Goal: Task Accomplishment & Management: Use online tool/utility

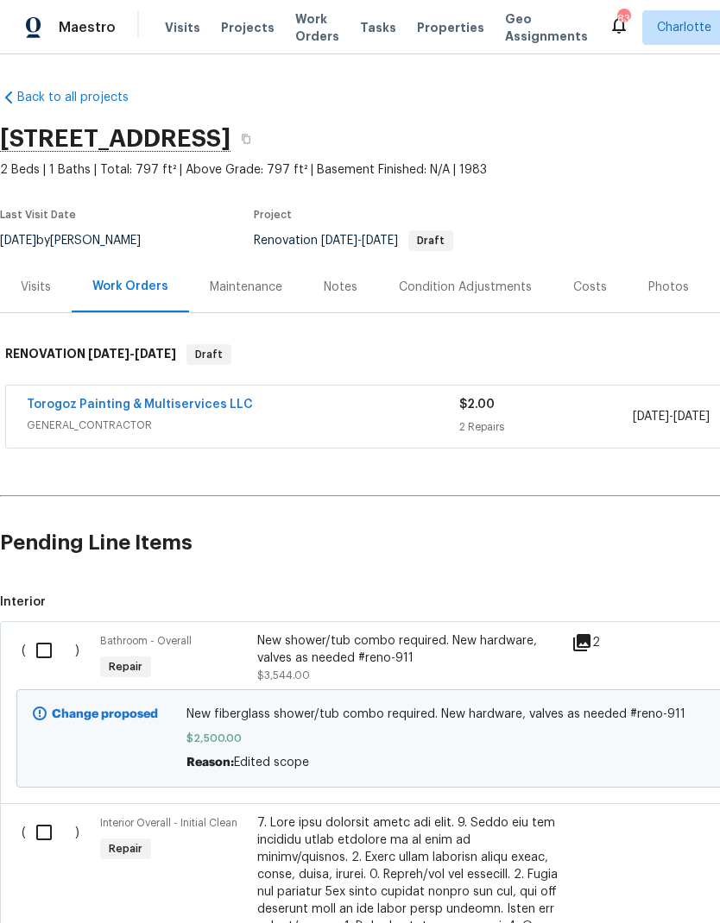
click at [47, 645] on input "checkbox" at bounding box center [50, 651] width 49 height 36
checkbox input "true"
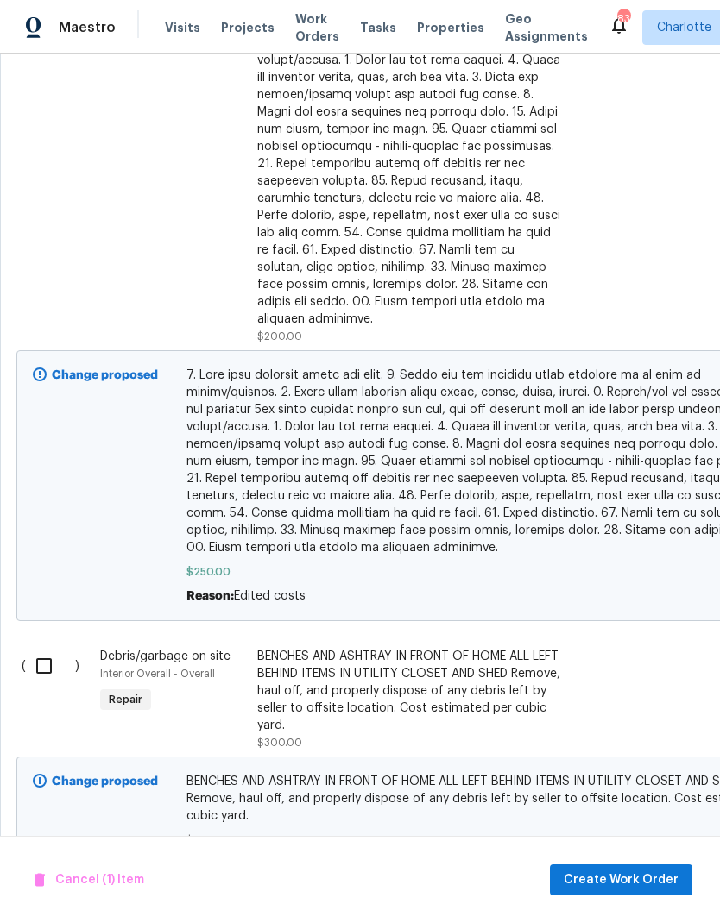
scroll to position [868, -1]
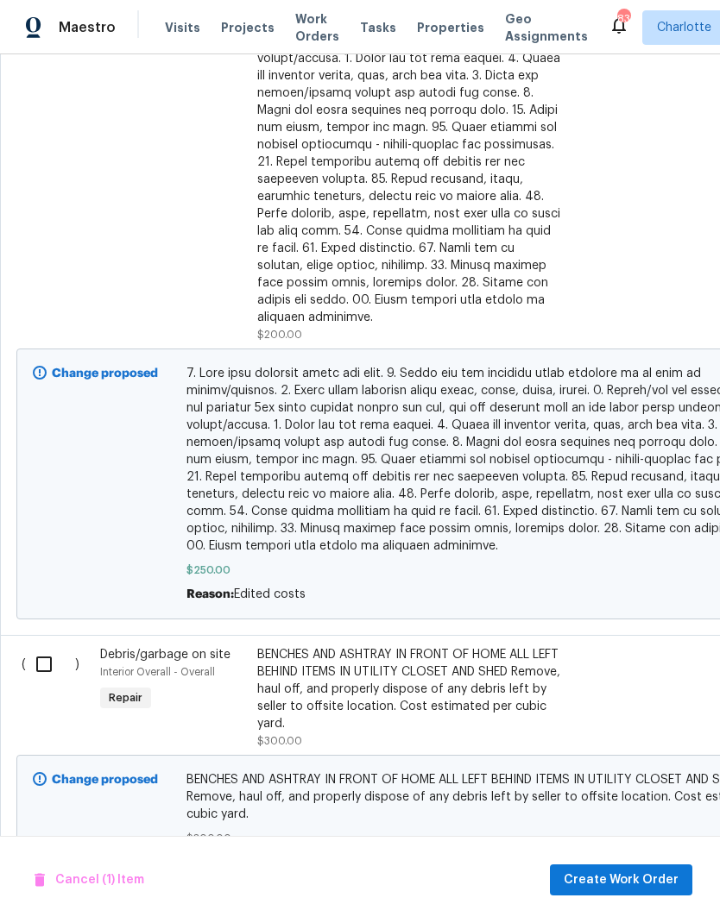
click at [49, 652] on input "checkbox" at bounding box center [50, 664] width 49 height 36
checkbox input "true"
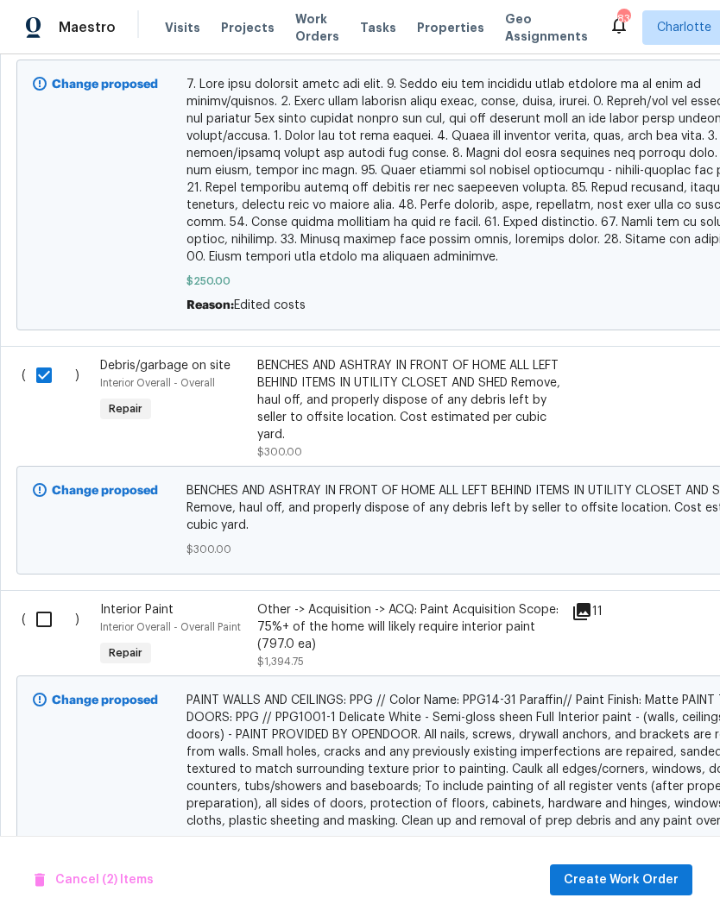
scroll to position [1154, 0]
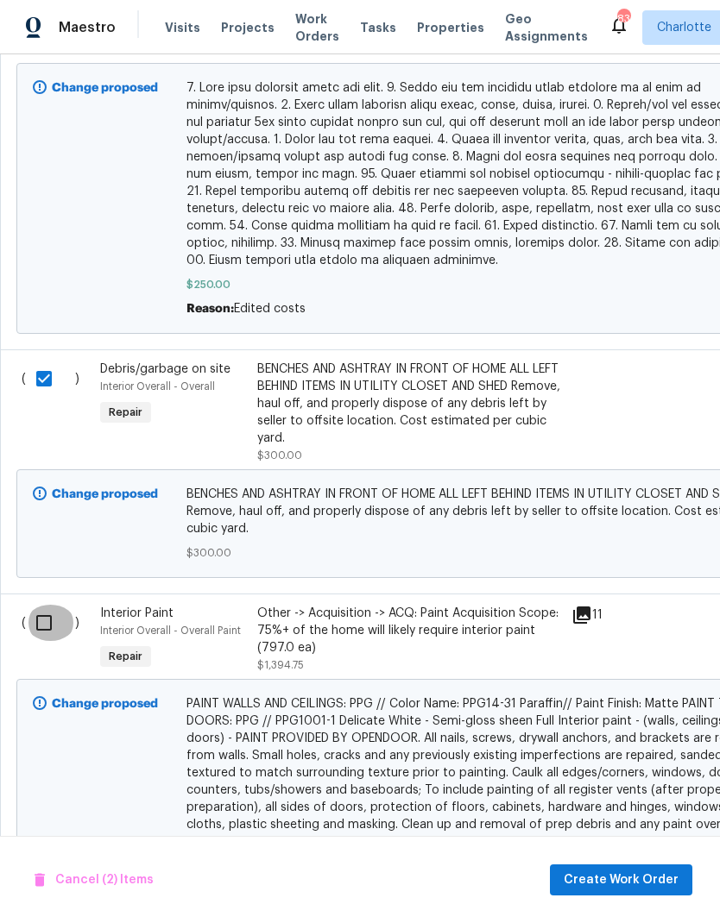
click at [55, 615] on input "checkbox" at bounding box center [50, 623] width 49 height 36
checkbox input "true"
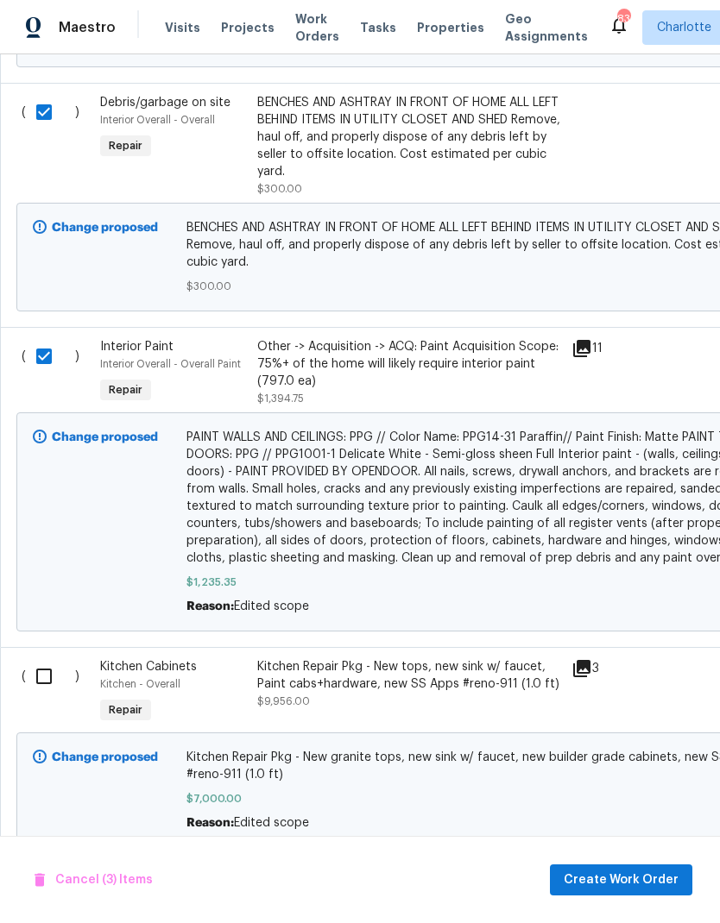
scroll to position [1407, 0]
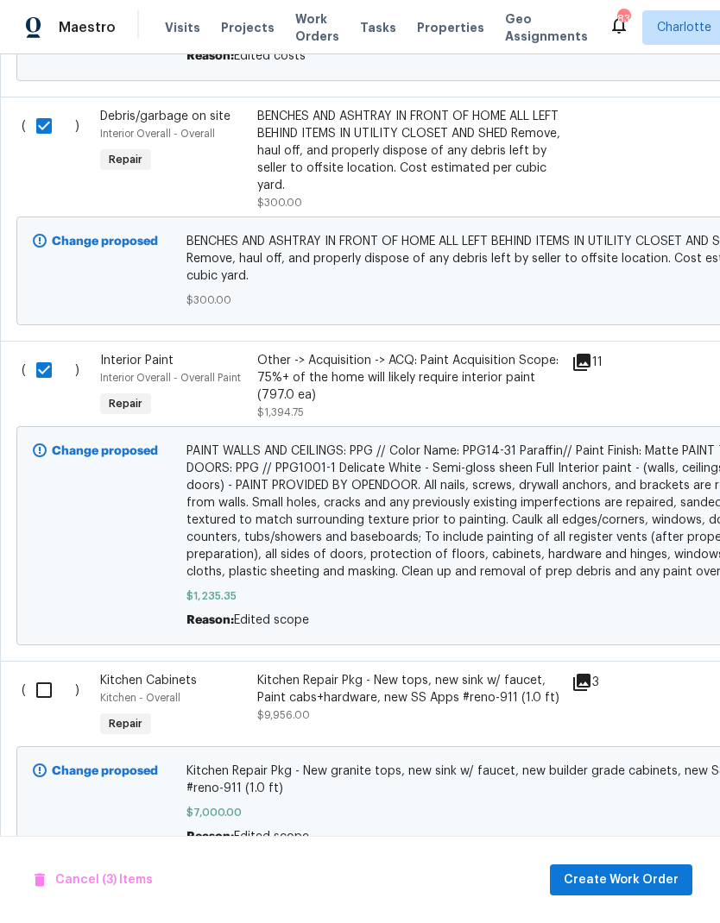
click at [51, 679] on input "checkbox" at bounding box center [50, 690] width 49 height 36
checkbox input "true"
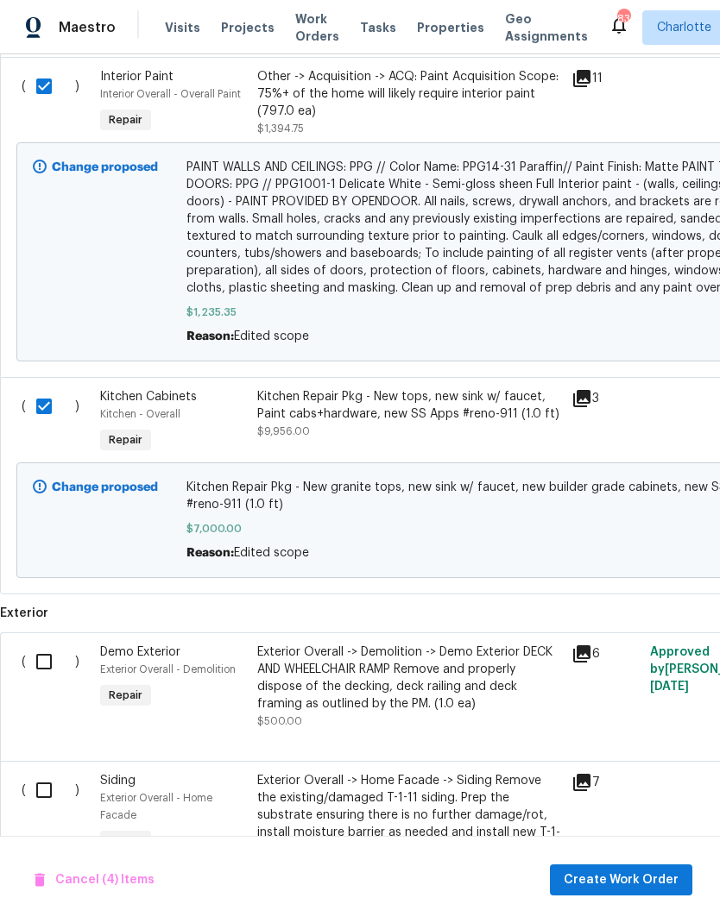
scroll to position [1691, 0]
click at [51, 656] on input "checkbox" at bounding box center [50, 662] width 49 height 36
checkbox input "true"
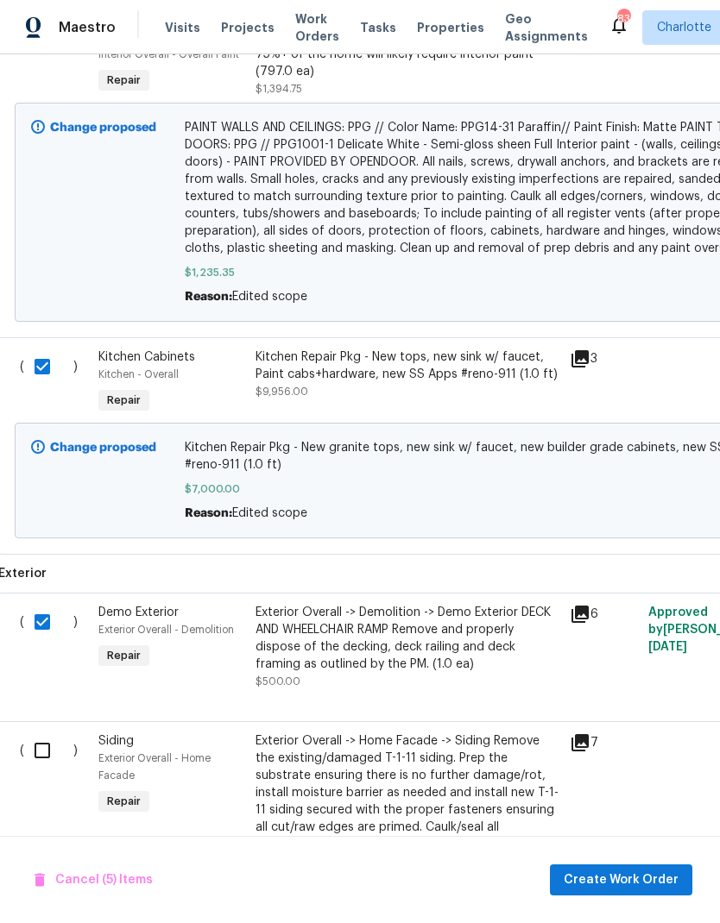
scroll to position [1734, 2]
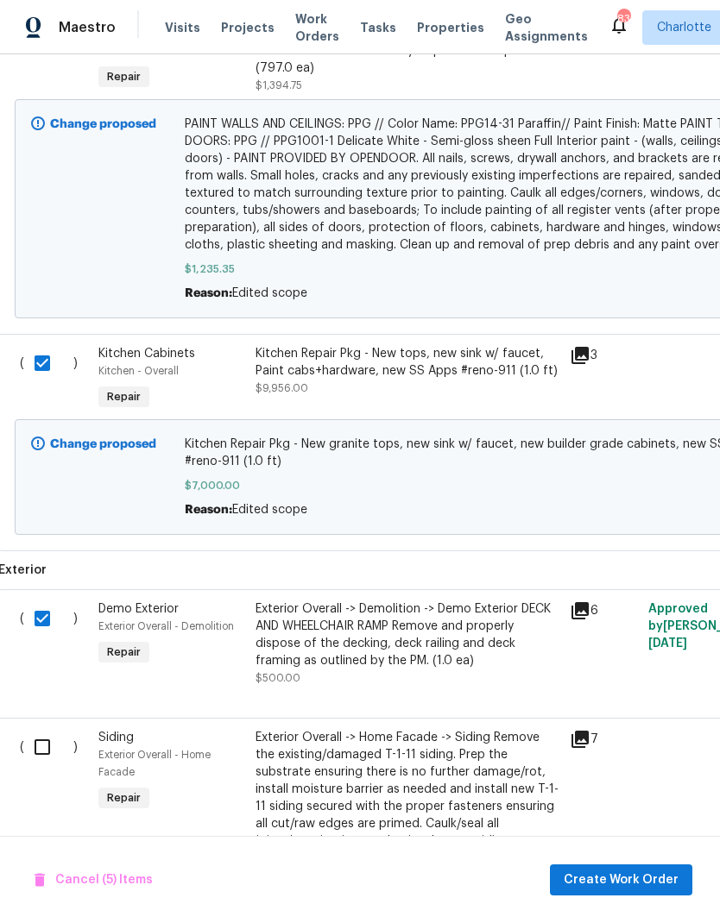
click at [54, 741] on input "checkbox" at bounding box center [48, 747] width 49 height 36
checkbox input "true"
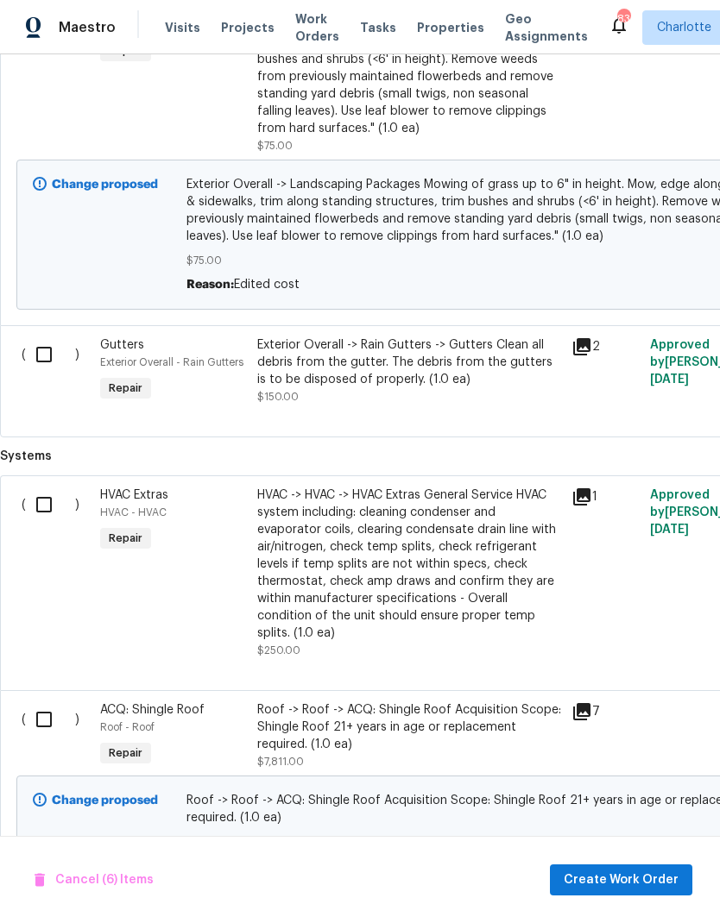
scroll to position [3108, 0]
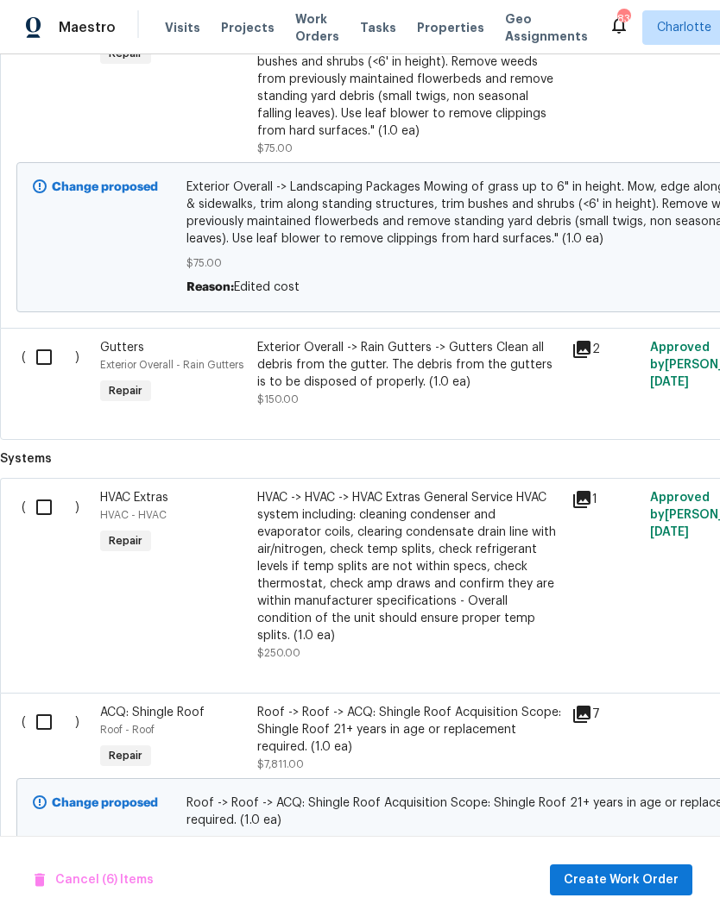
click at [49, 704] on input "checkbox" at bounding box center [50, 722] width 49 height 36
checkbox input "true"
click at [627, 876] on span "Create Work Order" at bounding box center [621, 881] width 115 height 22
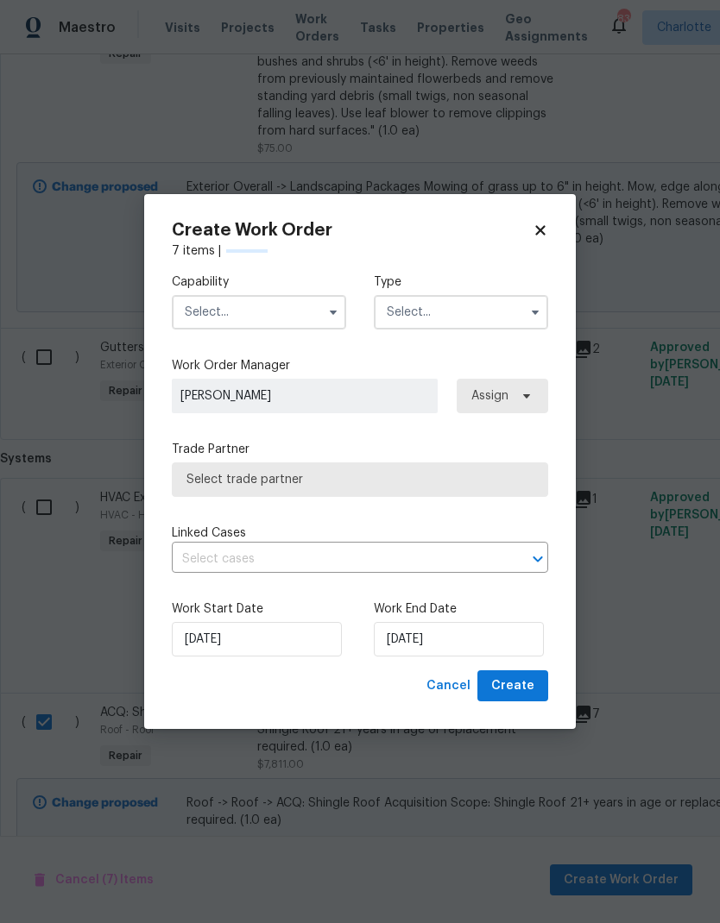
click at [308, 312] on input "text" at bounding box center [259, 312] width 174 height 35
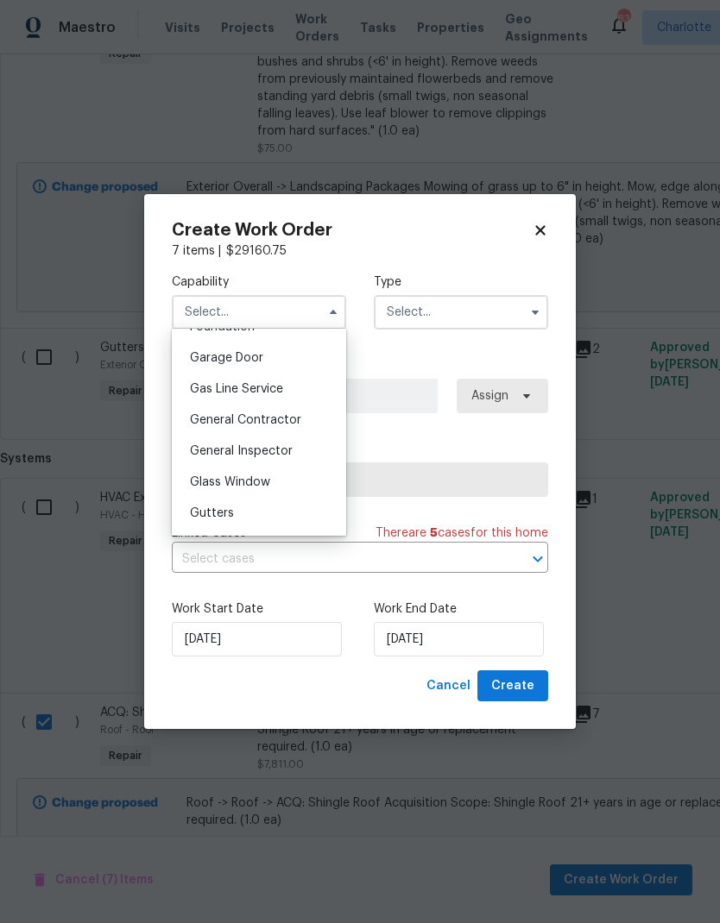
scroll to position [0, 0]
click at [320, 421] on div "General Contractor" at bounding box center [259, 421] width 166 height 31
type input "General Contractor"
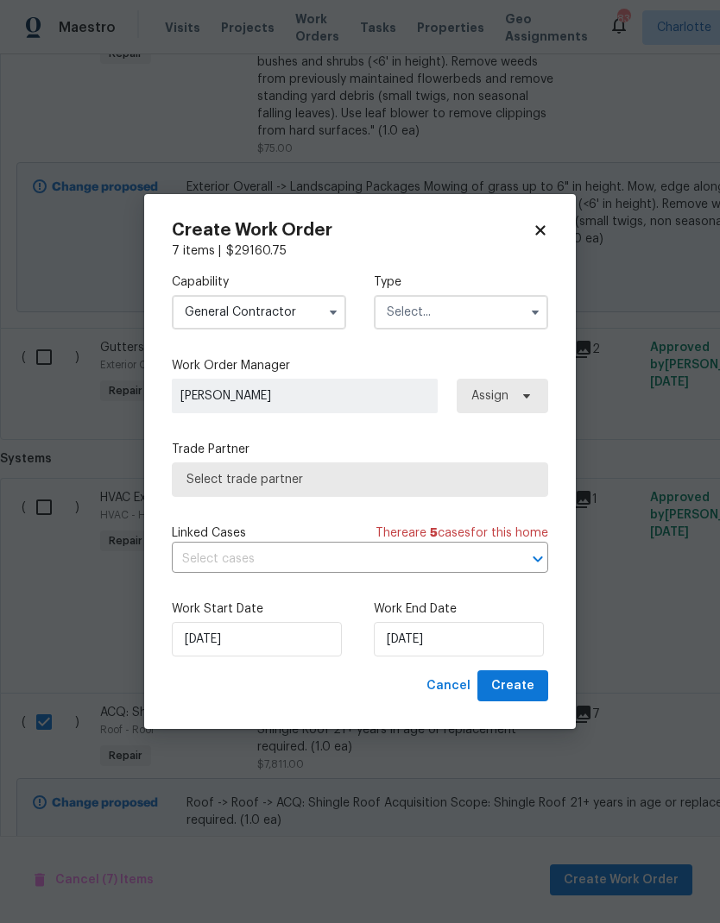
click at [458, 315] on input "text" at bounding box center [461, 312] width 174 height 35
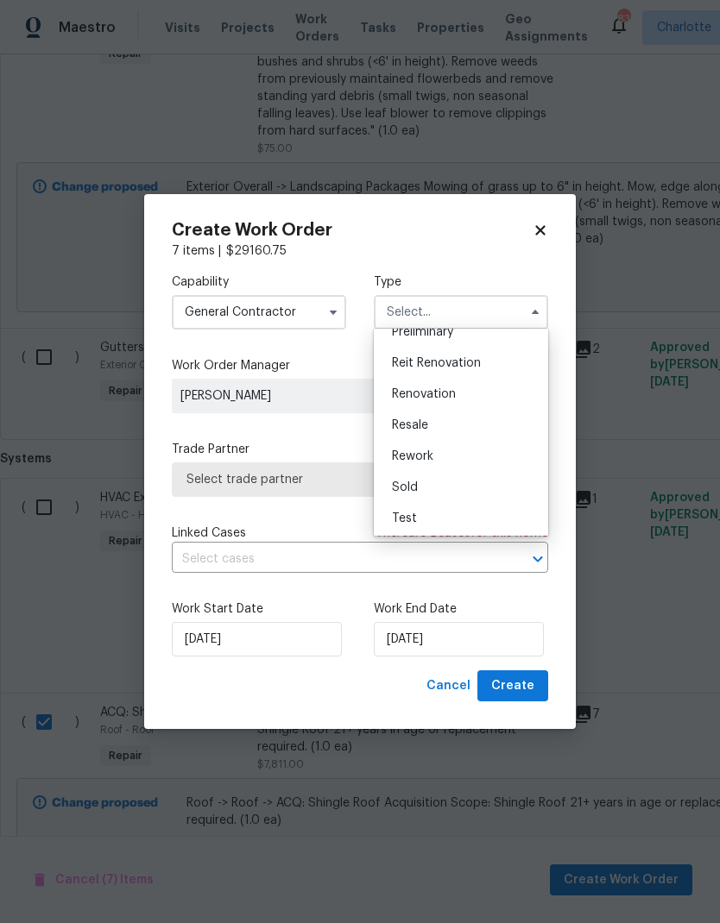
click at [508, 397] on div "Renovation" at bounding box center [461, 394] width 166 height 31
type input "Renovation"
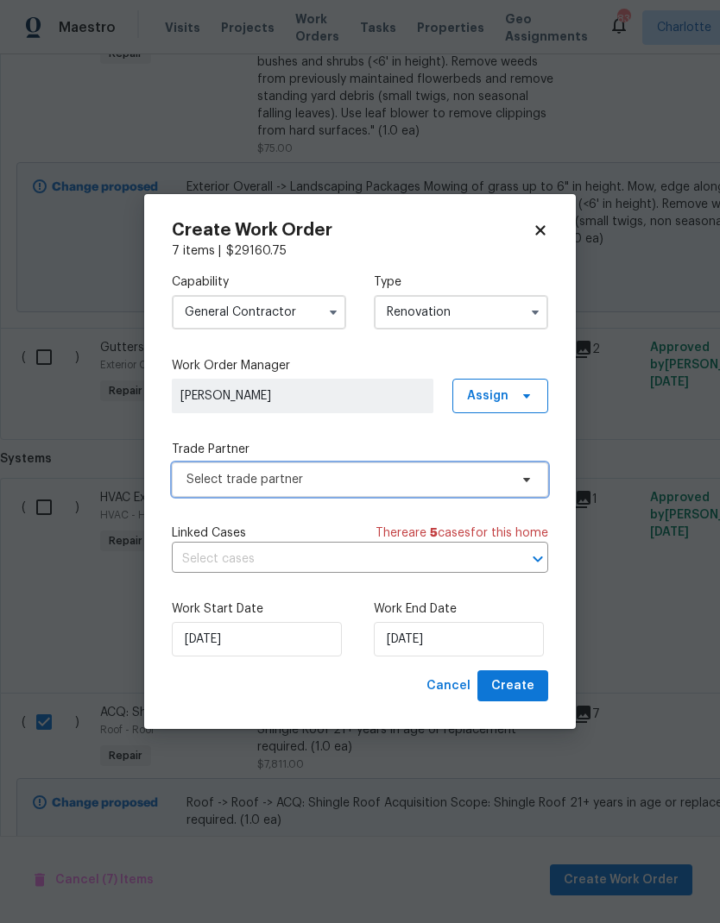
click at [492, 482] on span "Select trade partner" at bounding box center [347, 479] width 322 height 17
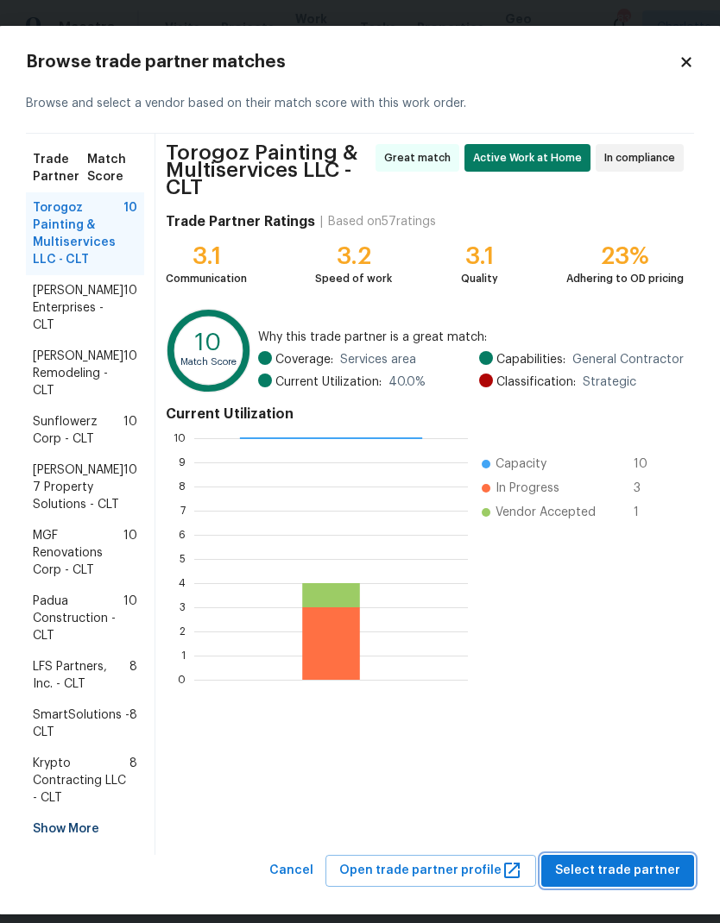
click at [640, 861] on span "Select trade partner" at bounding box center [617, 871] width 125 height 22
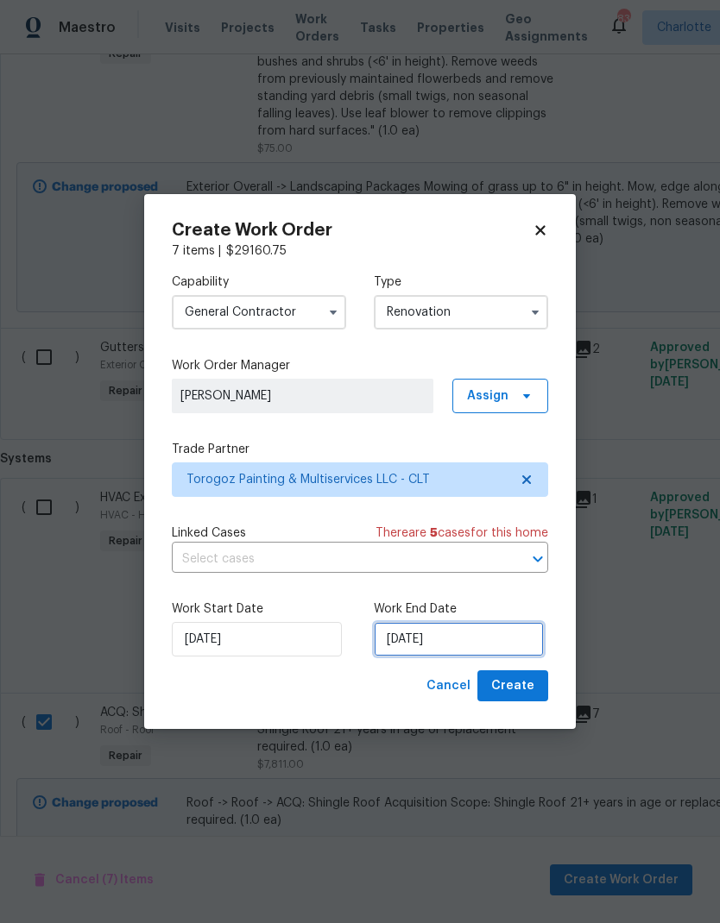
click at [481, 637] on input "8/11/2025" at bounding box center [459, 639] width 170 height 35
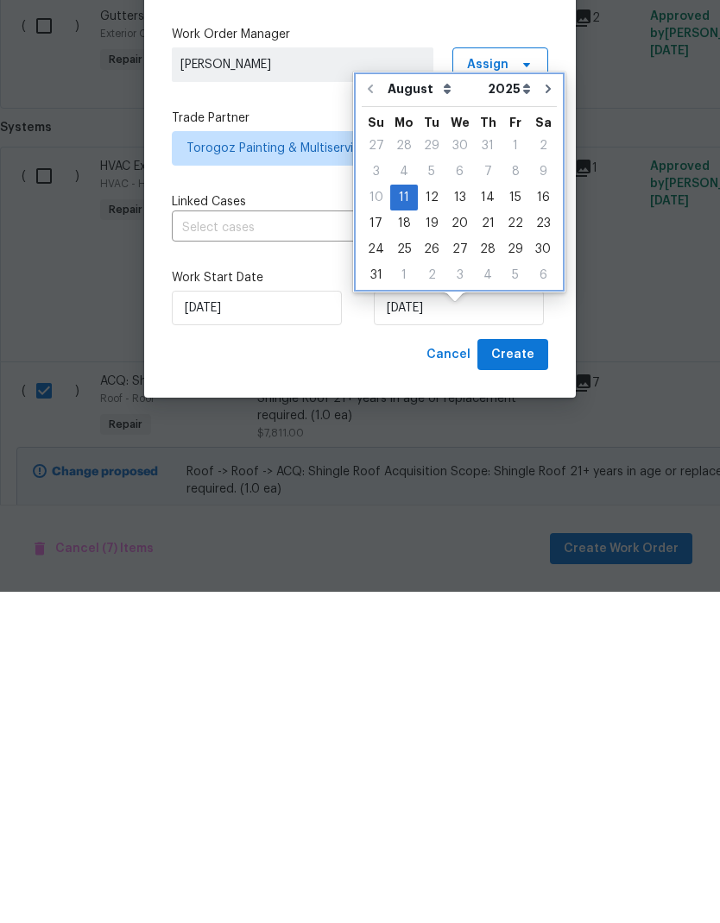
click at [547, 403] on button "Go to next month" at bounding box center [548, 420] width 26 height 35
type input "9/11/2025"
select select "8"
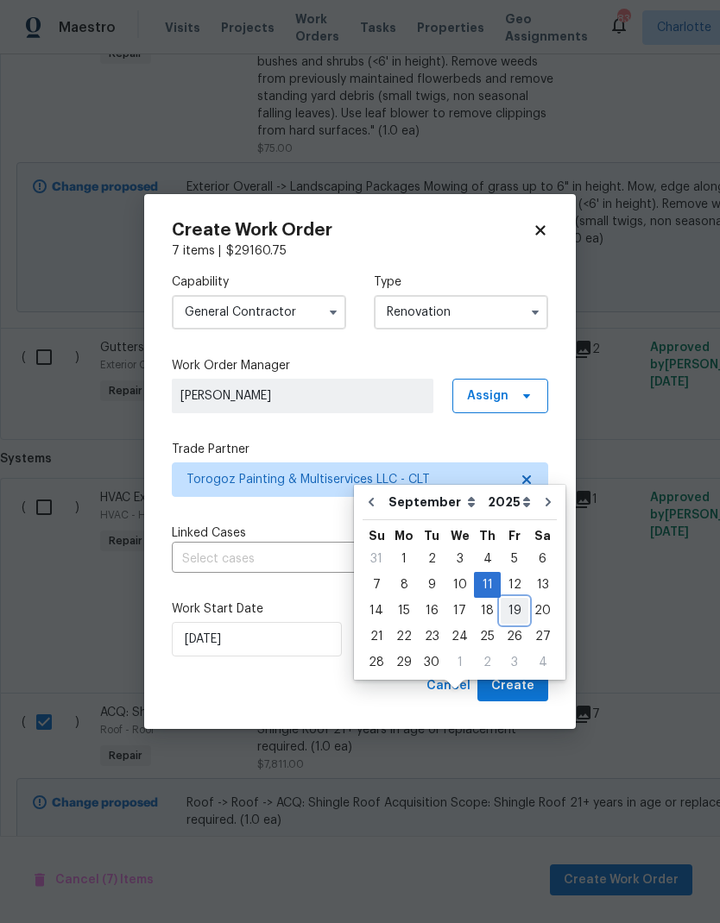
click at [508, 599] on div "19" at bounding box center [515, 611] width 28 height 24
type input "9/19/2025"
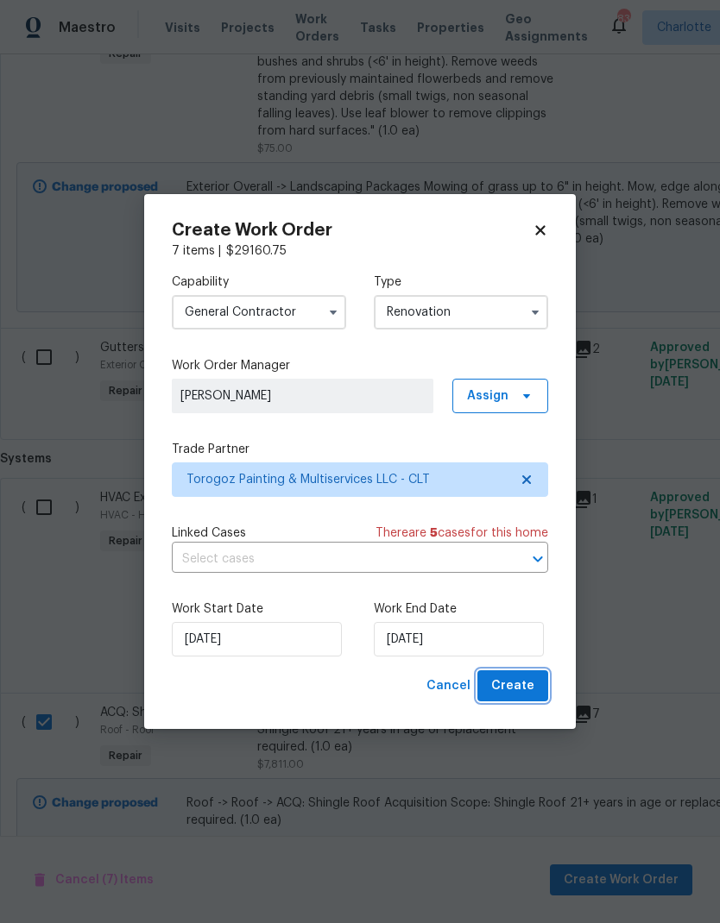
click at [508, 687] on span "Create" at bounding box center [512, 687] width 43 height 22
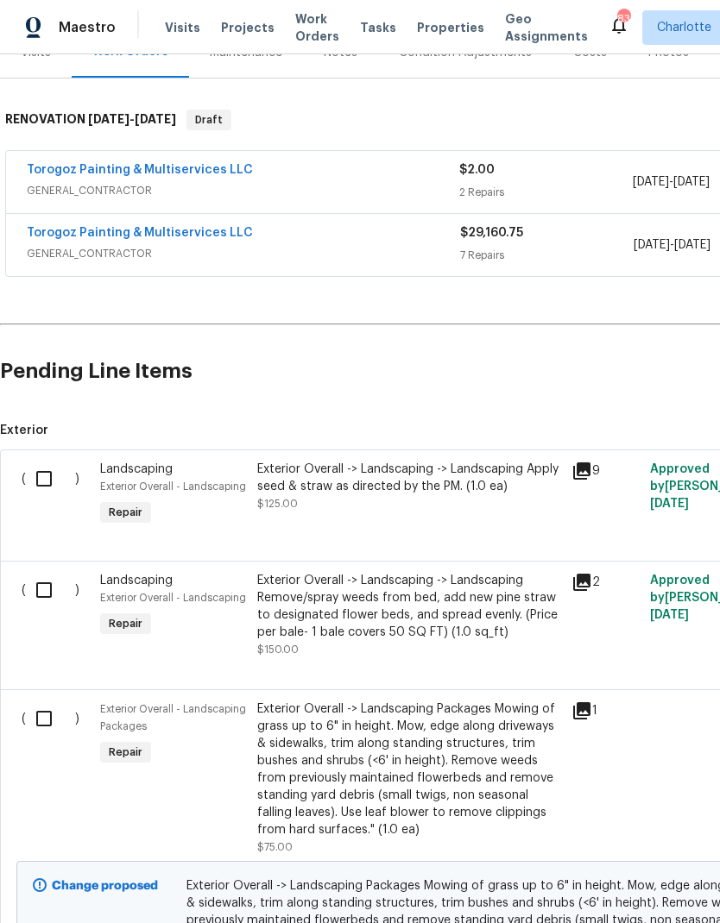
scroll to position [236, 0]
click at [58, 491] on input "checkbox" at bounding box center [50, 478] width 49 height 36
checkbox input "true"
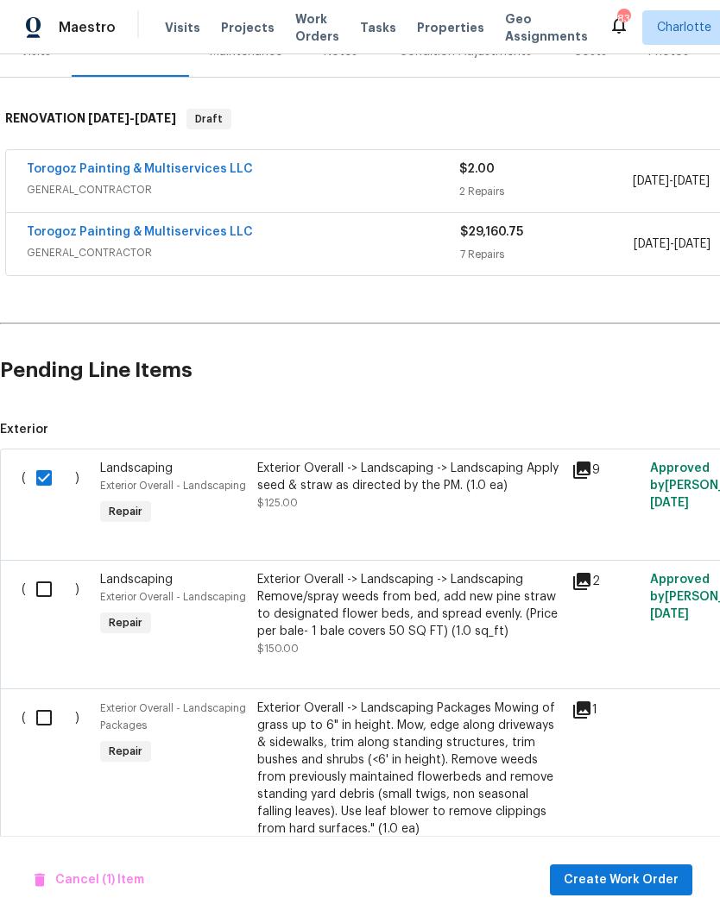
click at [40, 607] on input "checkbox" at bounding box center [50, 589] width 49 height 36
checkbox input "true"
click at [43, 694] on div "( ) Exterior Overall - Landscaping Packages Repair Exterior Overall -> Landscap…" at bounding box center [487, 857] width 975 height 337
click at [49, 724] on input "checkbox" at bounding box center [50, 718] width 49 height 36
checkbox input "true"
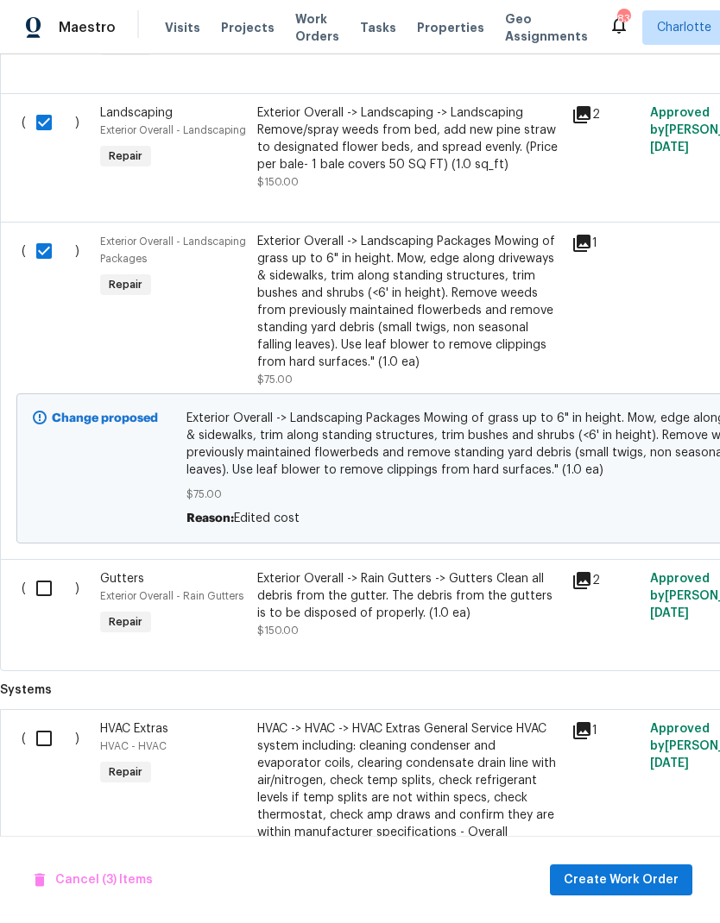
scroll to position [706, 0]
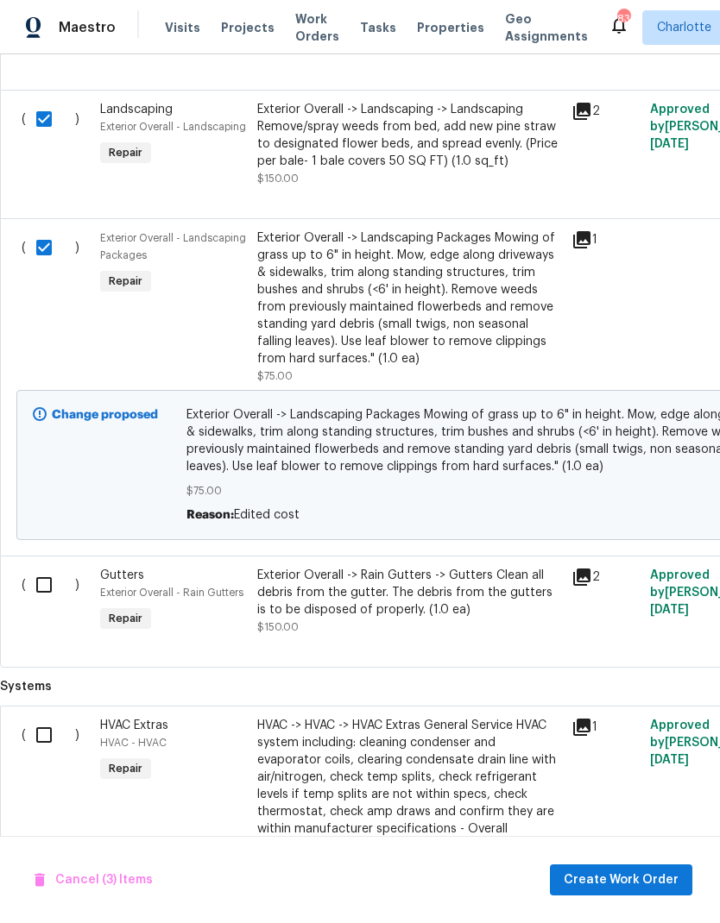
click at [54, 589] on input "checkbox" at bounding box center [50, 585] width 49 height 36
checkbox input "true"
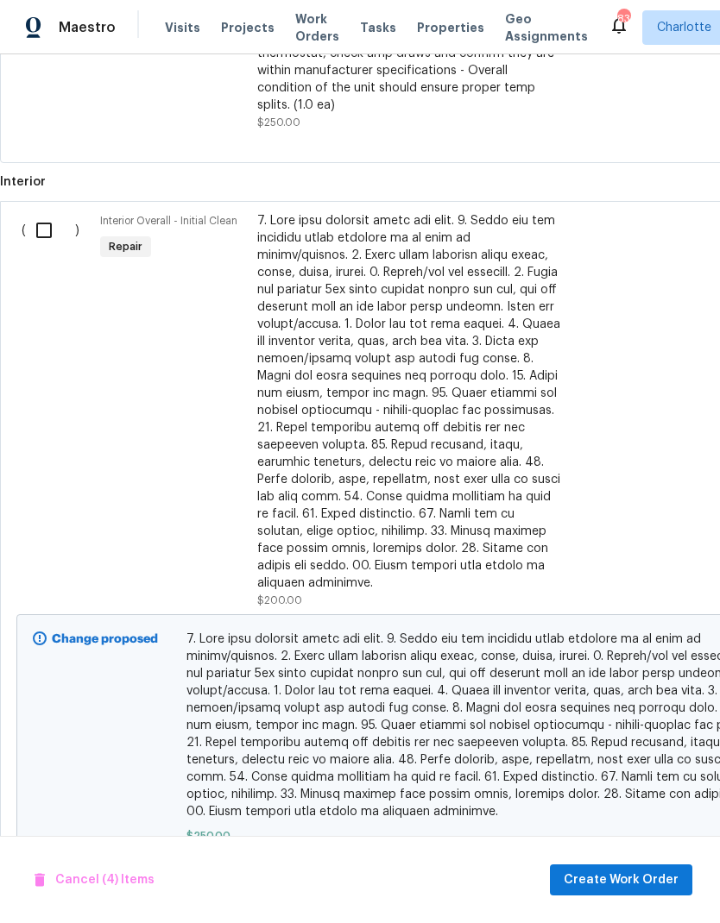
scroll to position [1463, 0]
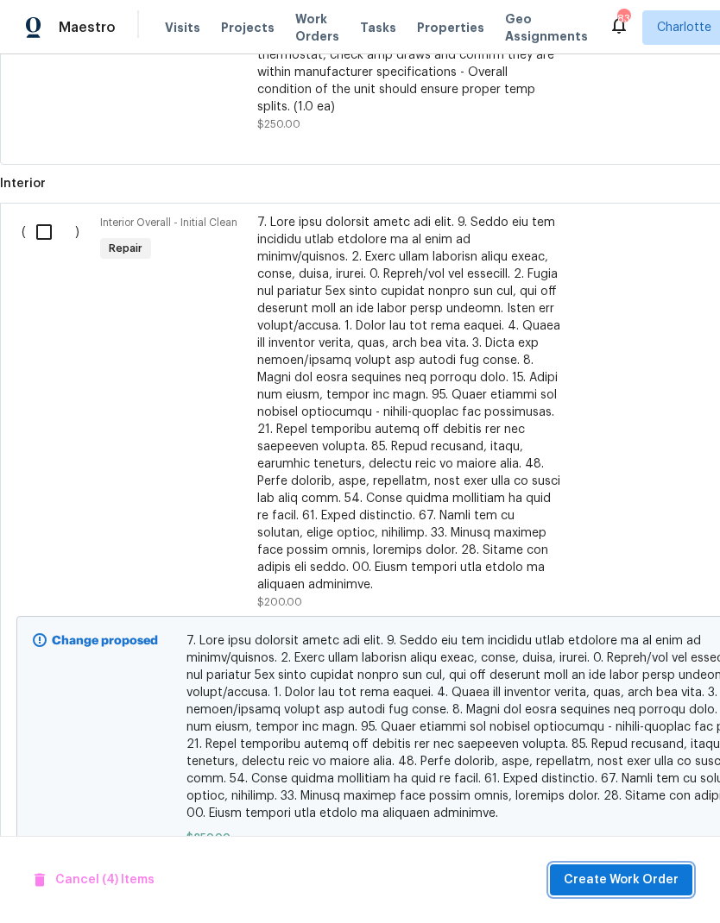
click at [652, 867] on button "Create Work Order" at bounding box center [621, 881] width 142 height 32
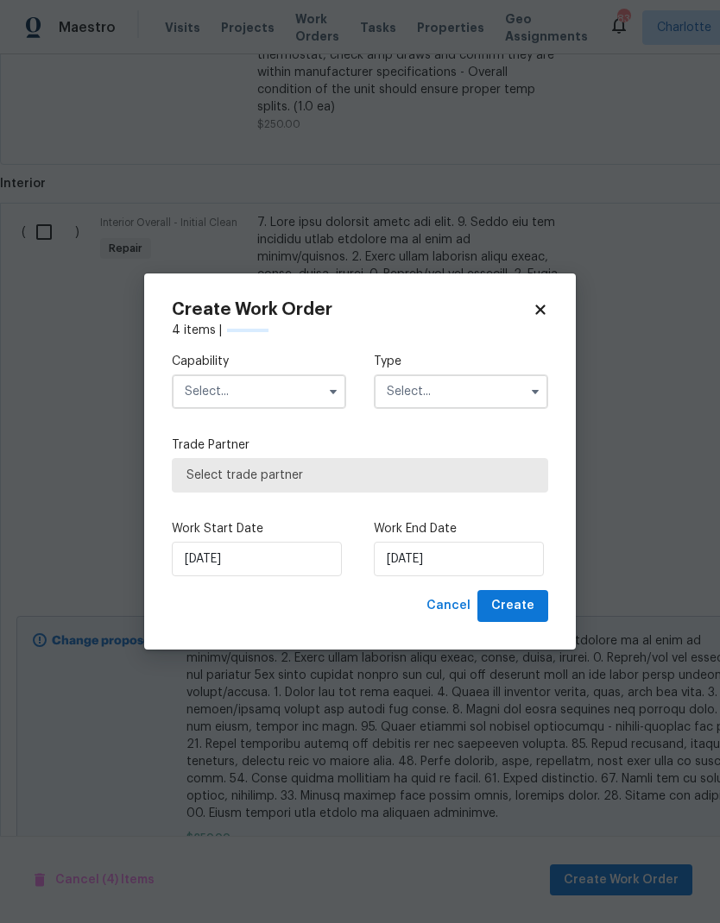
click at [291, 388] on input "text" at bounding box center [259, 392] width 174 height 35
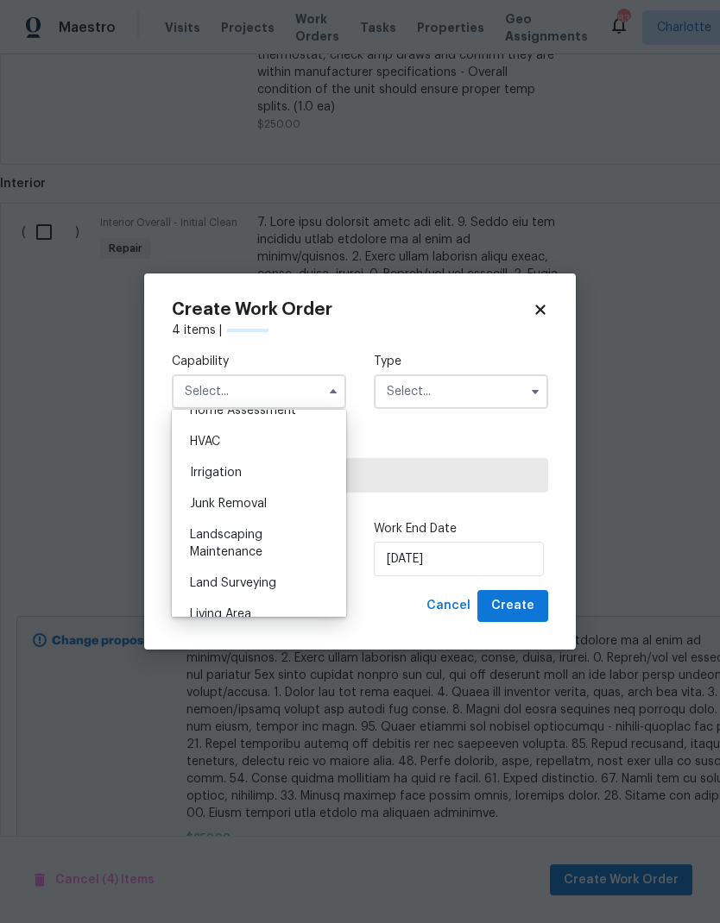
scroll to position [1091, 0]
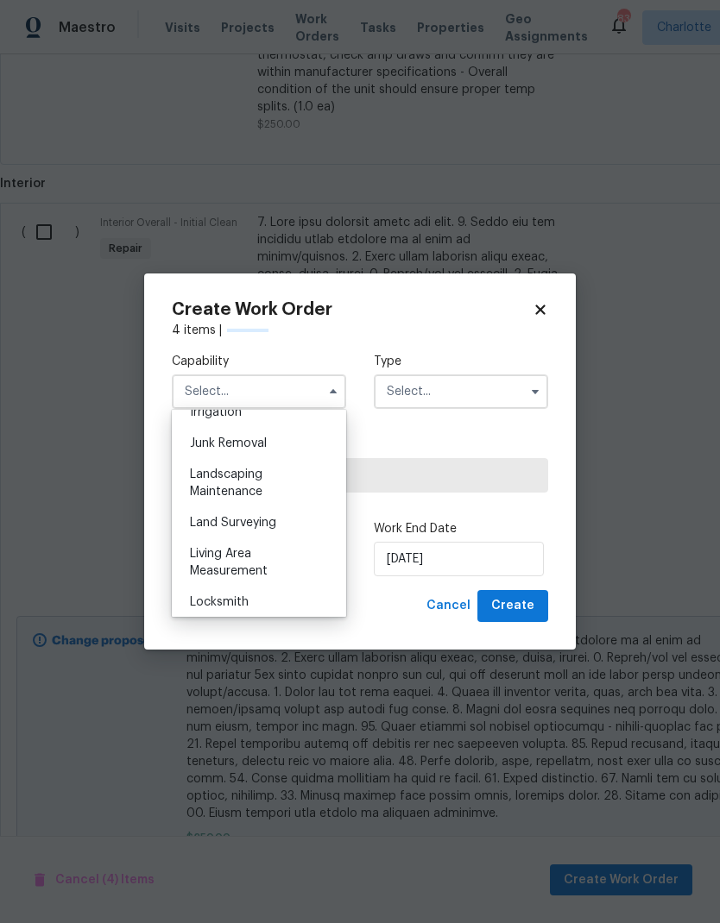
click at [316, 477] on div "Landscaping Maintenance" at bounding box center [259, 483] width 166 height 48
type input "Landscaping Maintenance"
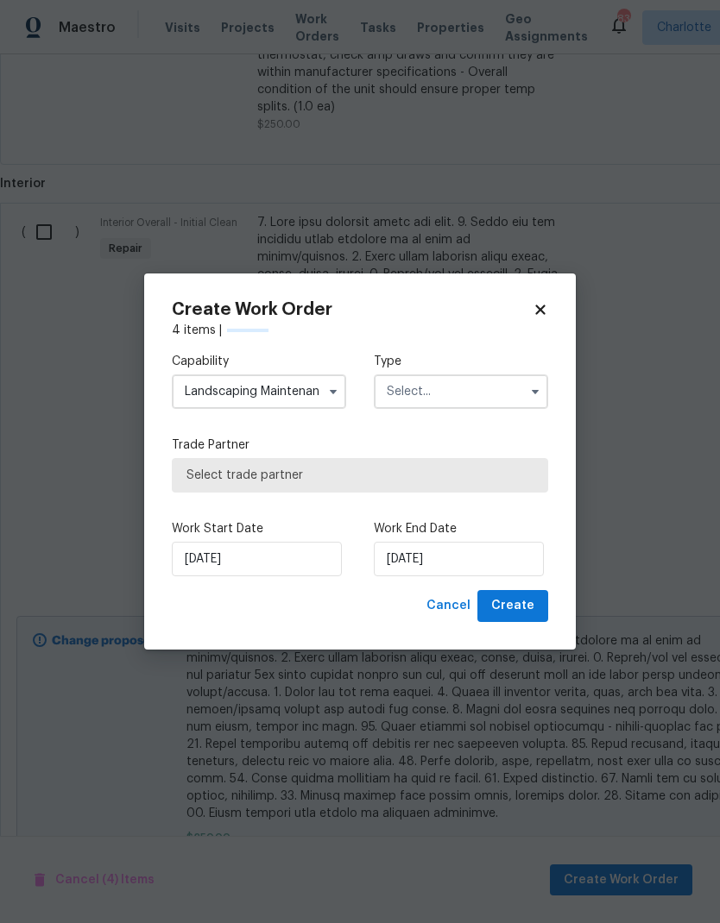
click at [507, 383] on input "text" at bounding box center [461, 392] width 174 height 35
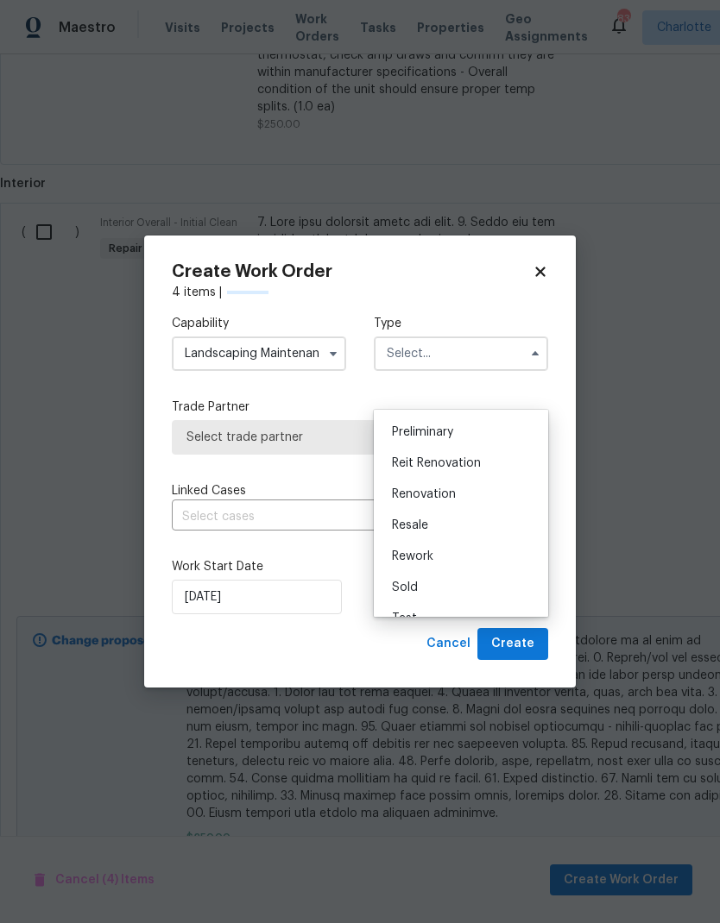
scroll to position [371, 0]
click at [488, 489] on div "Renovation" at bounding box center [461, 493] width 166 height 31
type input "Renovation"
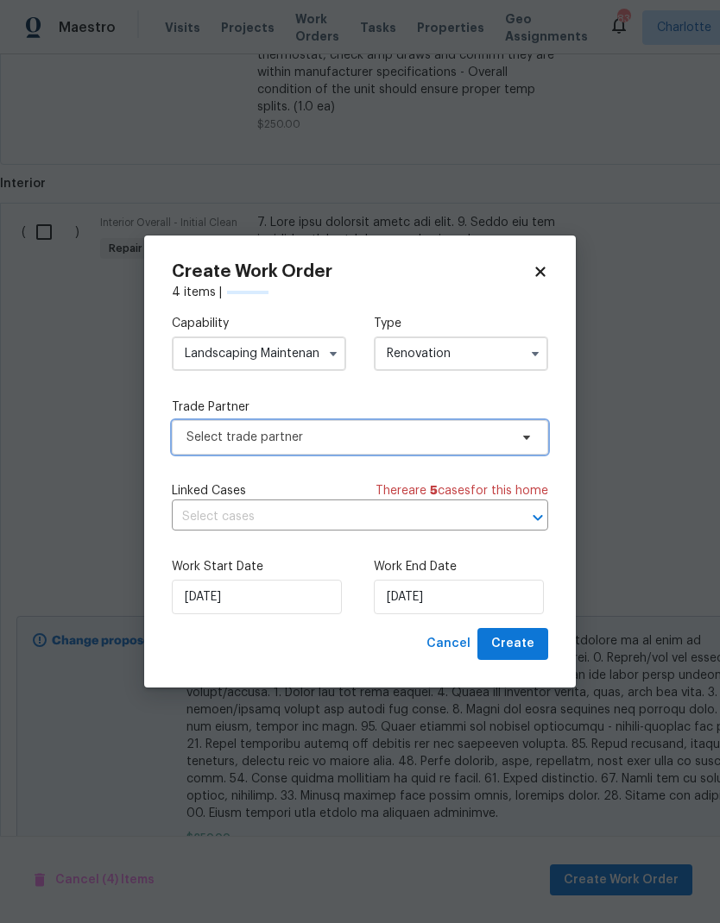
click at [514, 438] on span at bounding box center [523, 438] width 19 height 14
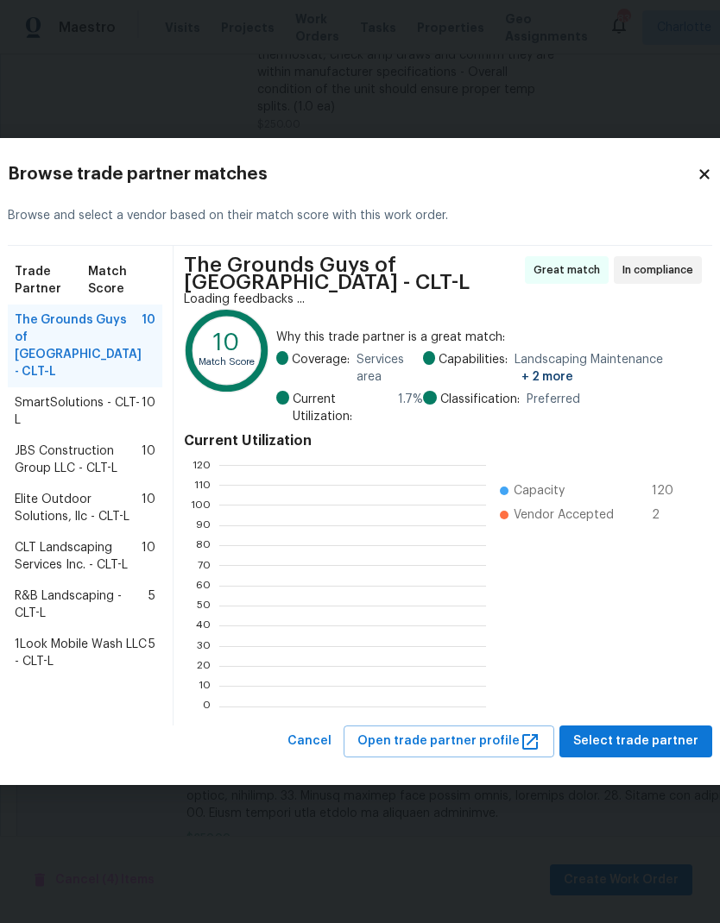
scroll to position [242, 267]
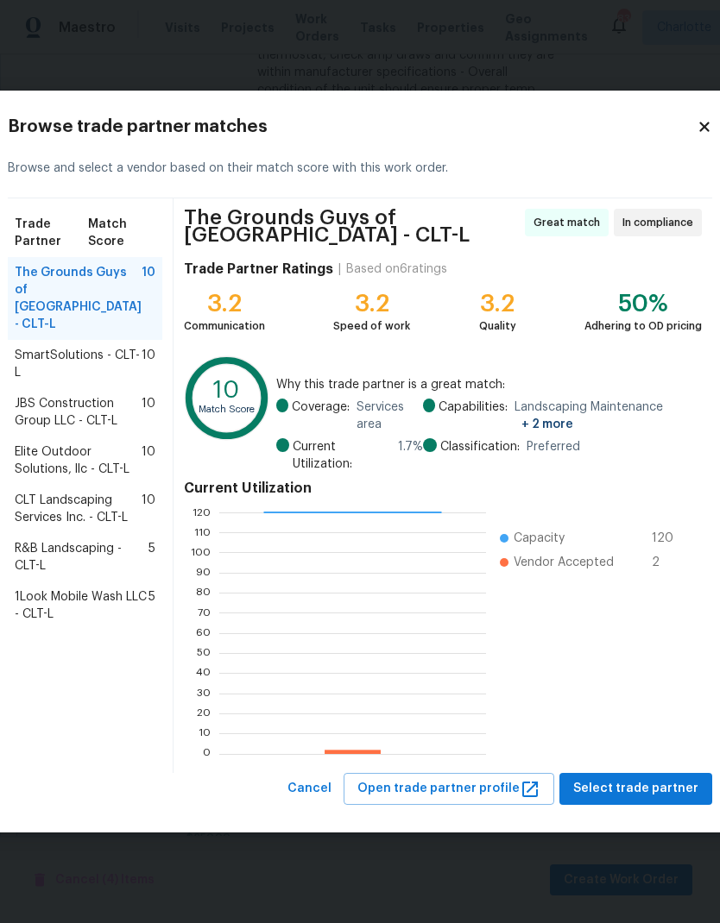
click at [97, 430] on span "JBS Construction Group LLC - CLT-L" at bounding box center [78, 412] width 127 height 35
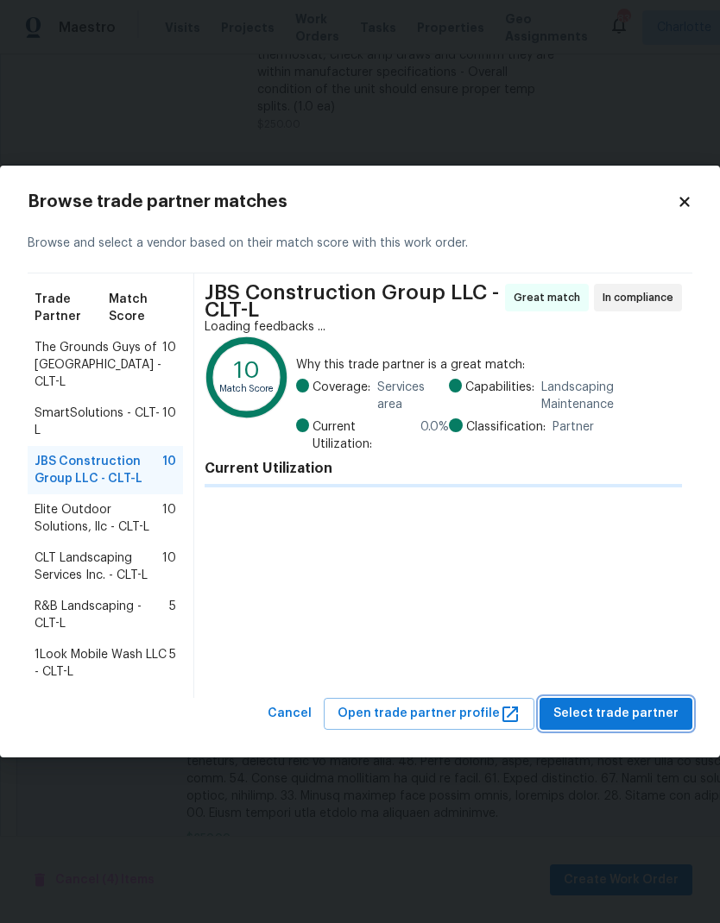
click at [653, 703] on span "Select trade partner" at bounding box center [615, 714] width 125 height 22
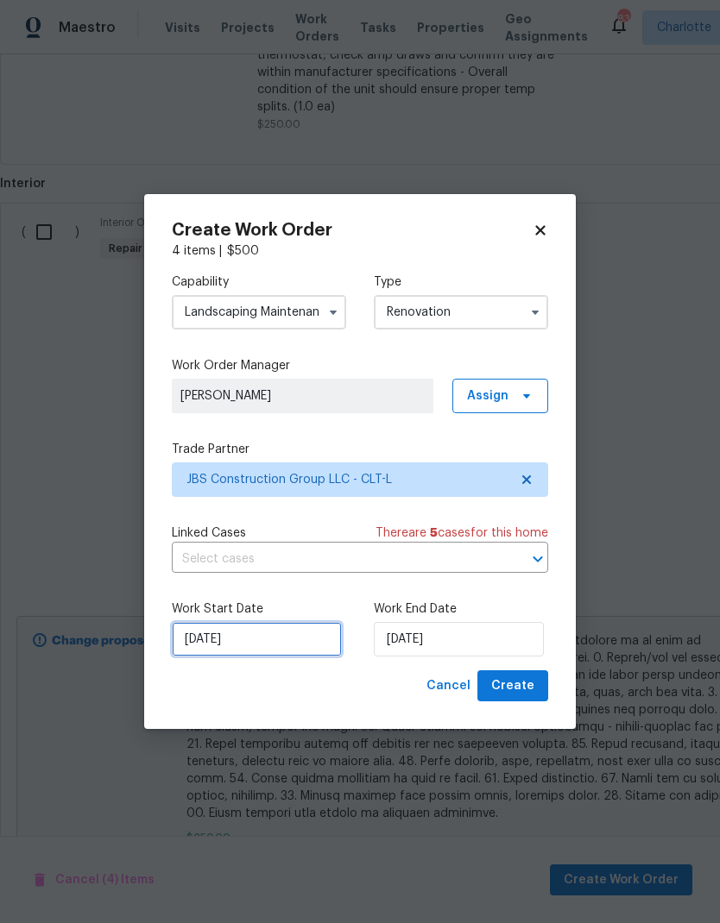
click at [285, 640] on input "8/11/2025" at bounding box center [257, 639] width 170 height 35
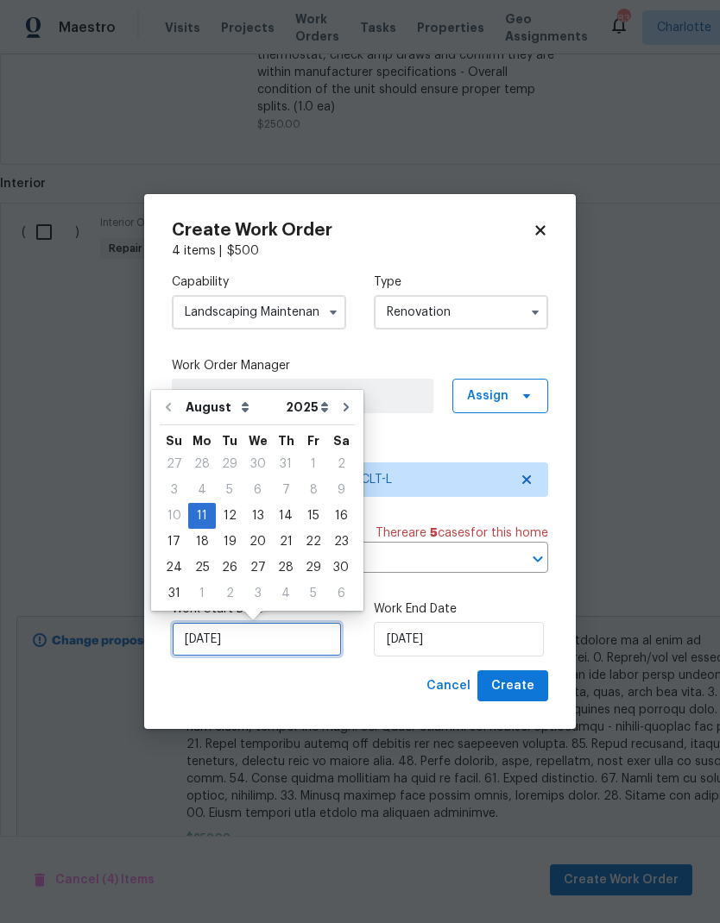
scroll to position [13, 0]
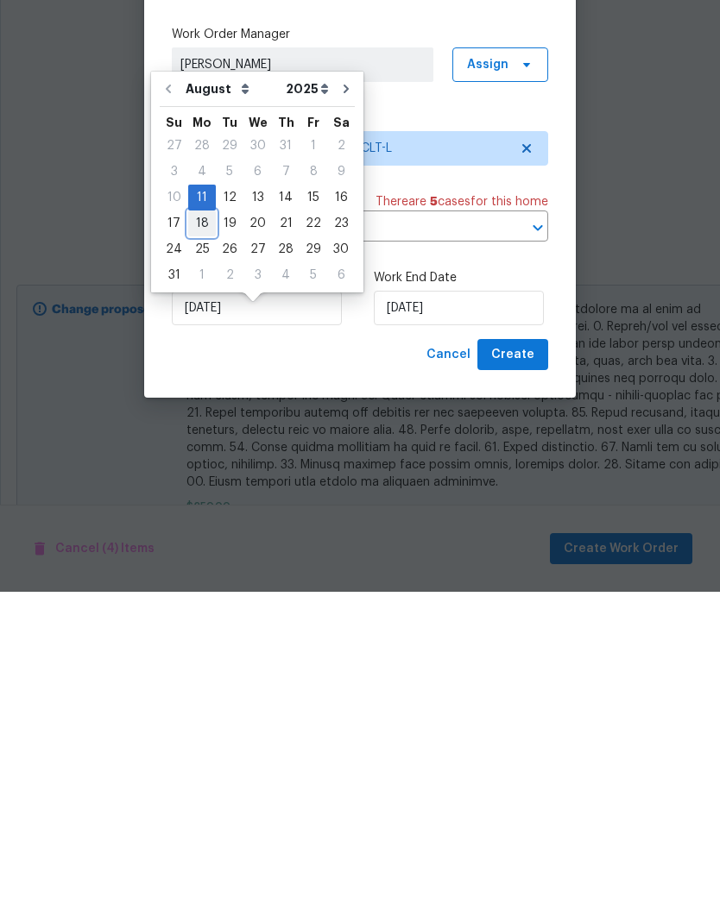
click at [199, 543] on div "18" at bounding box center [202, 555] width 28 height 24
type input "8/18/2025"
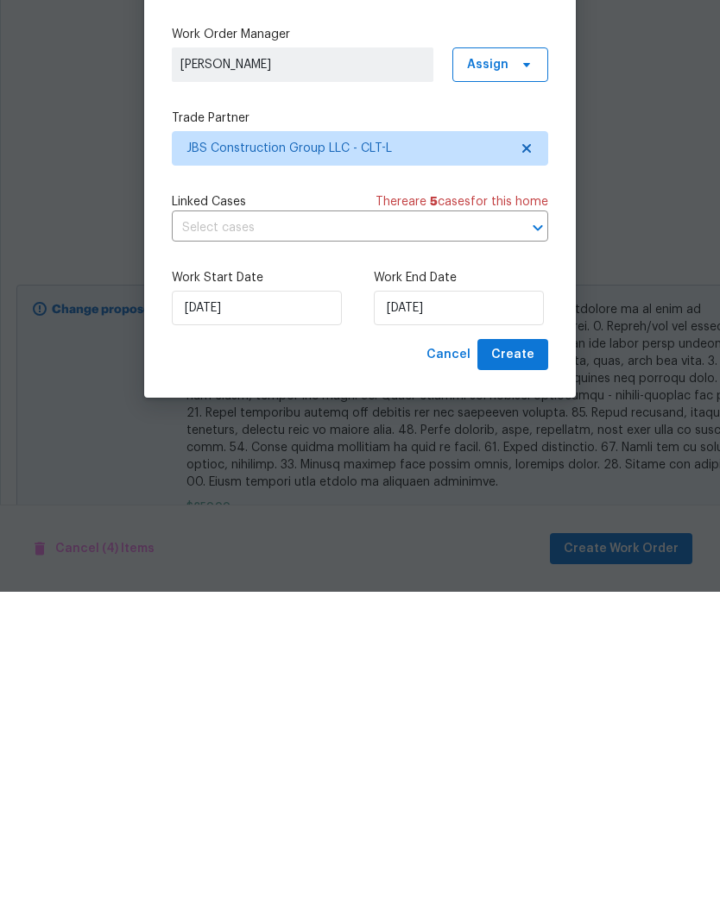
scroll to position [69, 0]
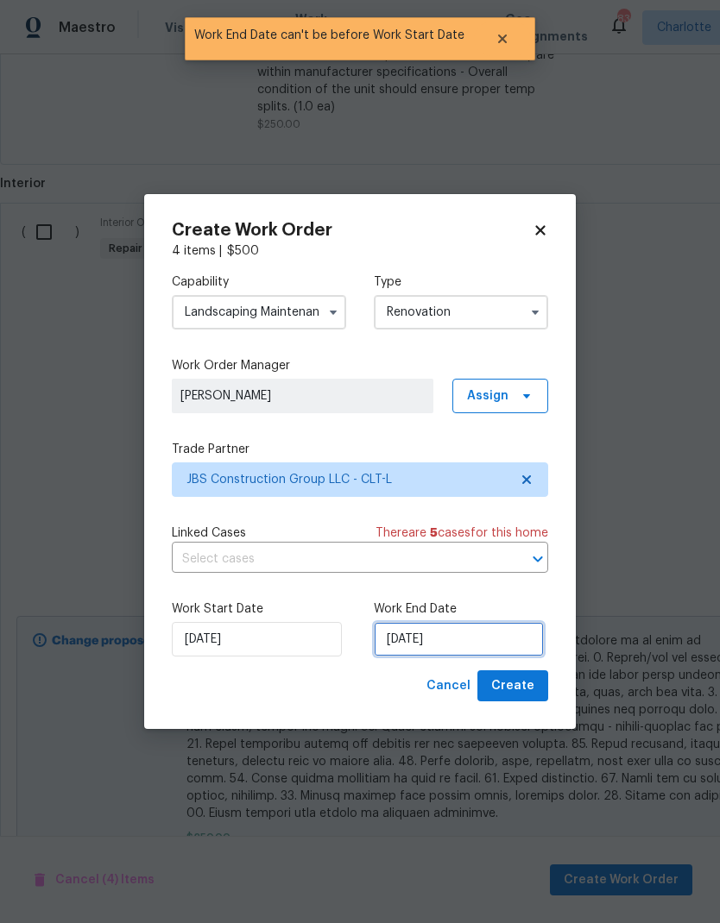
click at [475, 645] on input "8/18/2025" at bounding box center [459, 639] width 170 height 35
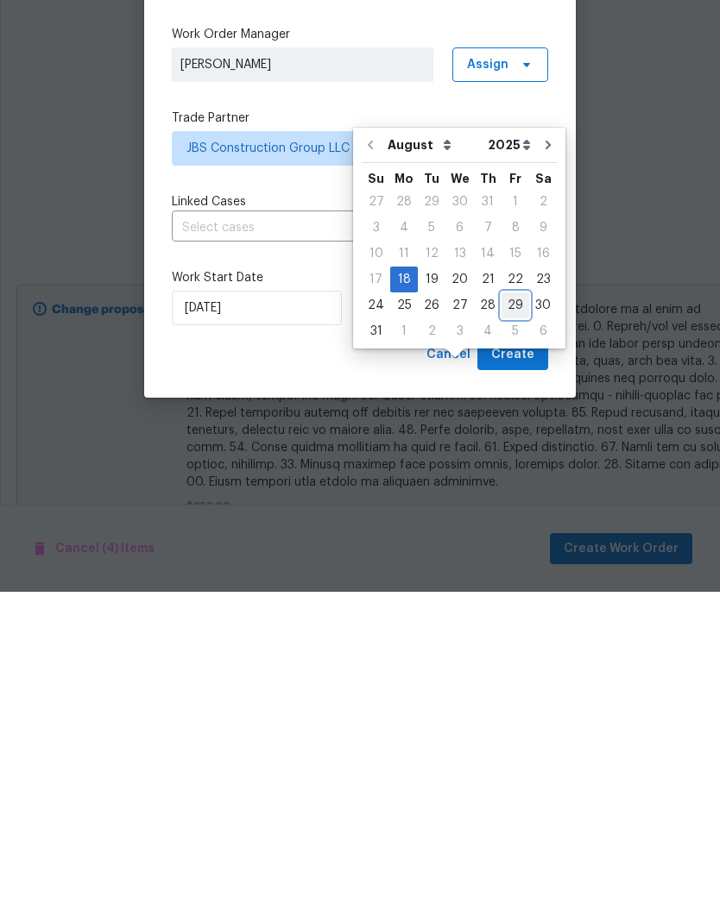
click at [514, 625] on div "29" at bounding box center [515, 637] width 28 height 24
type input "8/29/2025"
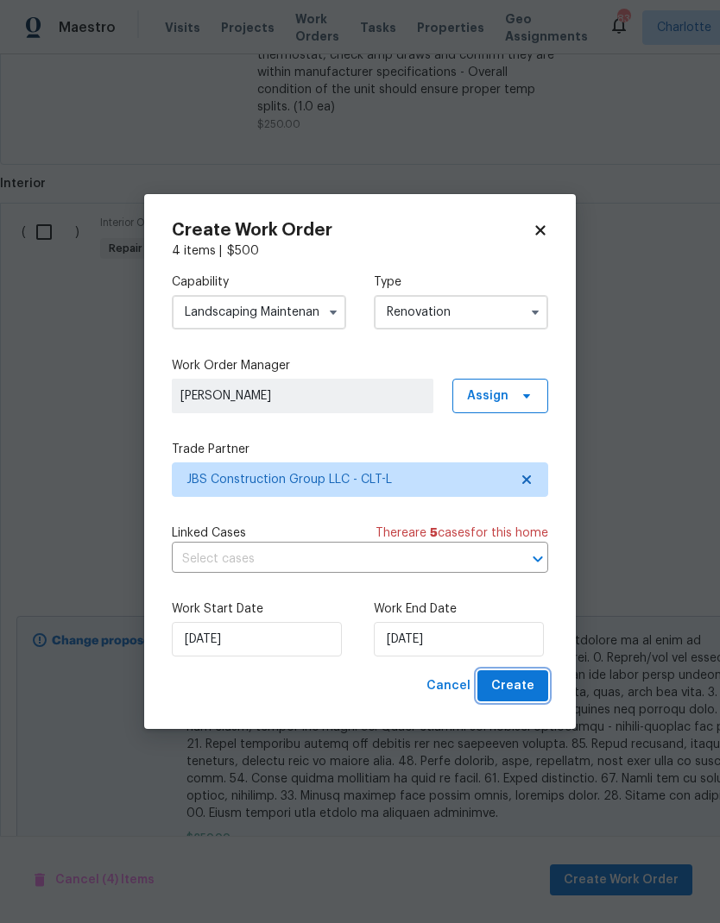
click at [537, 688] on button "Create" at bounding box center [512, 687] width 71 height 32
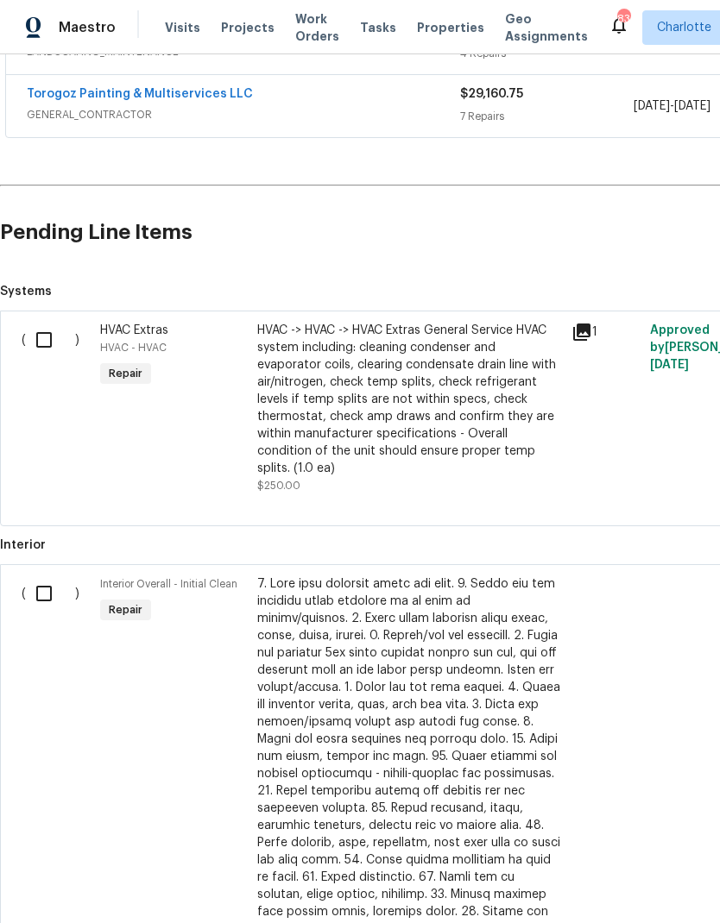
scroll to position [435, 0]
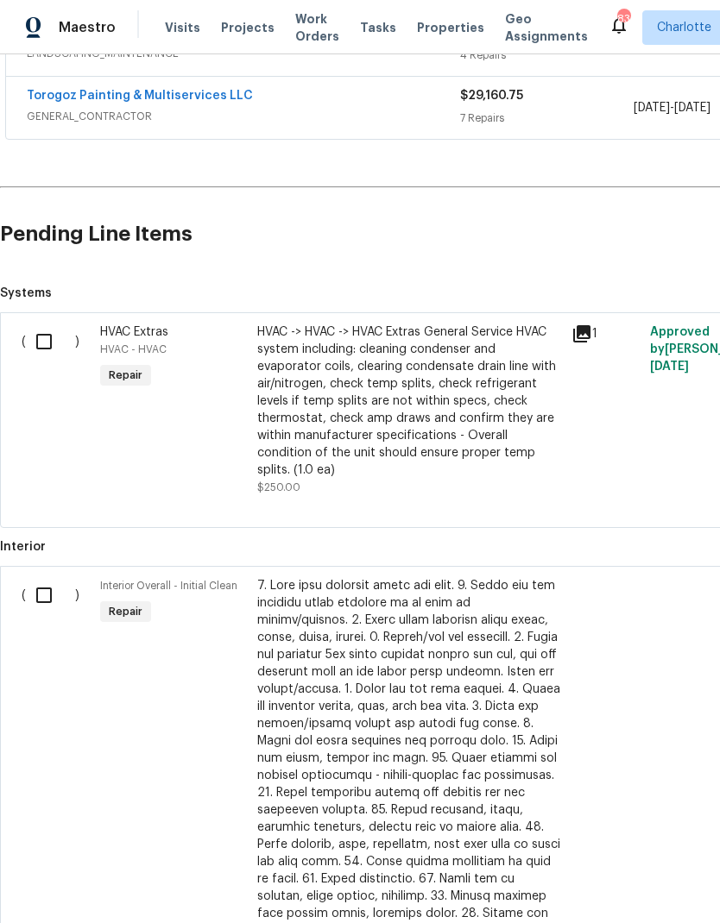
click at [52, 324] on input "checkbox" at bounding box center [50, 342] width 49 height 36
checkbox input "true"
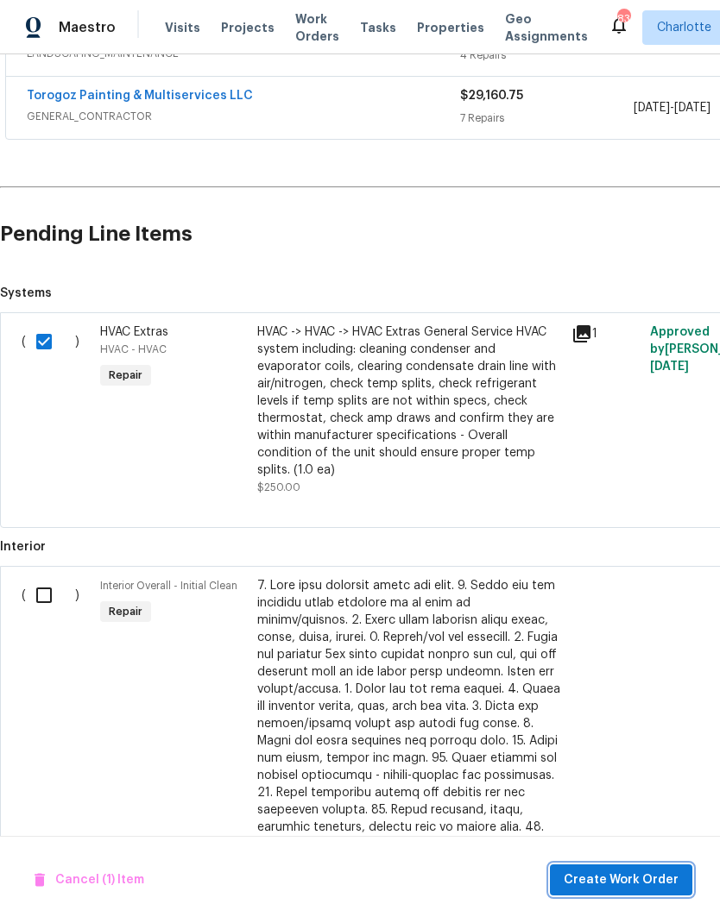
click at [600, 866] on button "Create Work Order" at bounding box center [621, 881] width 142 height 32
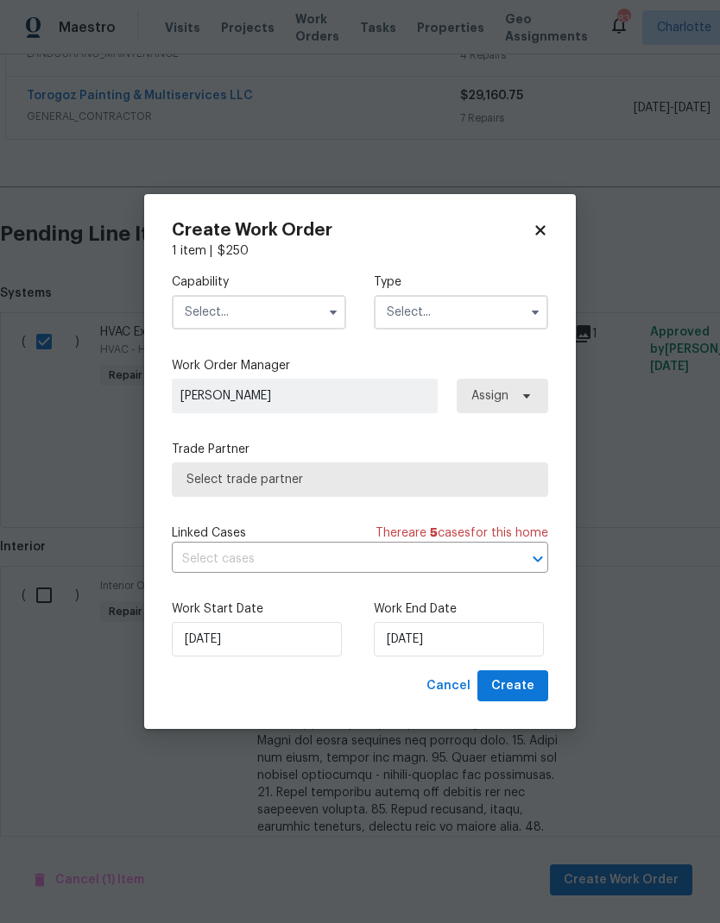
click at [299, 328] on input "text" at bounding box center [259, 312] width 174 height 35
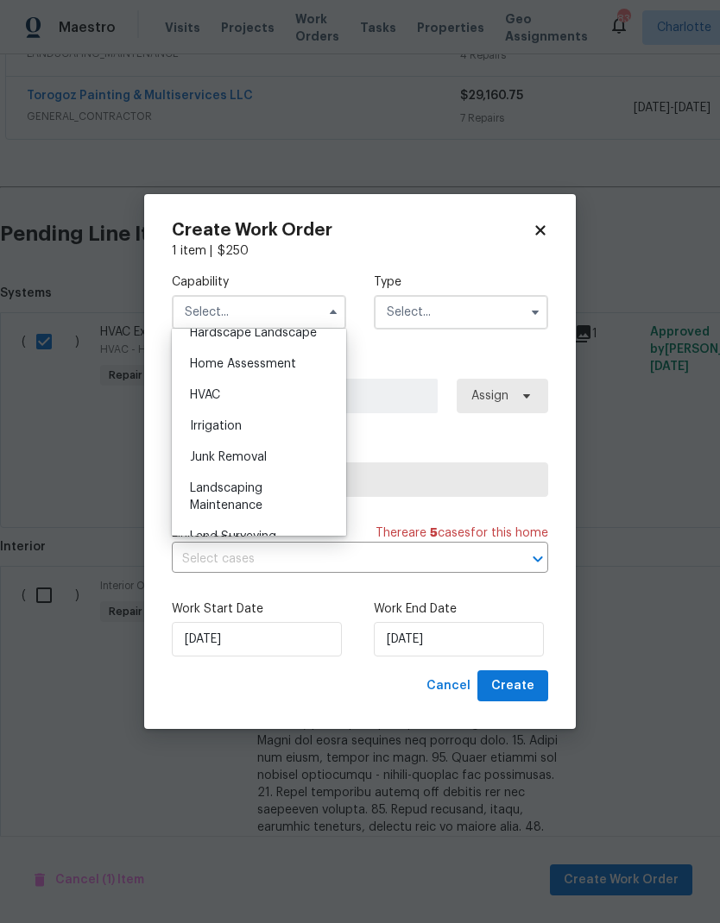
scroll to position [1033, 0]
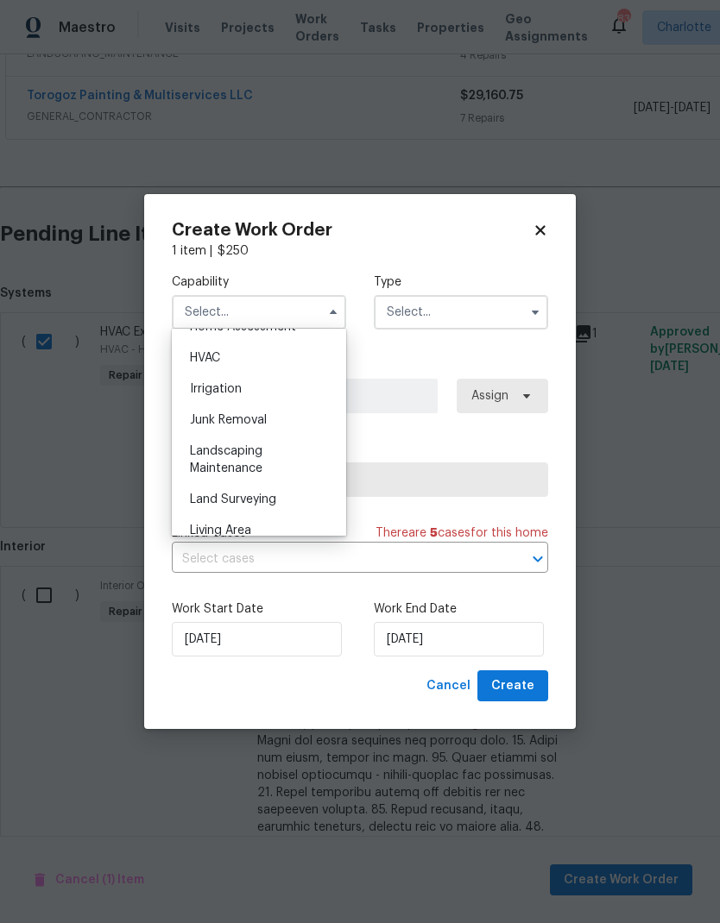
click at [332, 347] on div "HVAC" at bounding box center [259, 358] width 166 height 31
type input "HVAC"
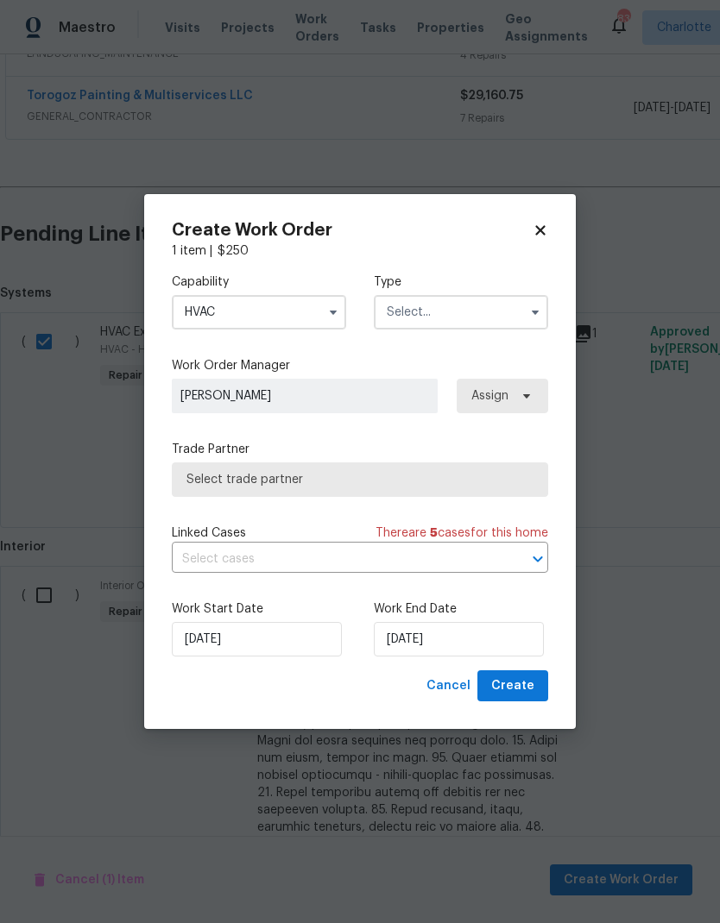
click at [469, 302] on input "text" at bounding box center [461, 312] width 174 height 35
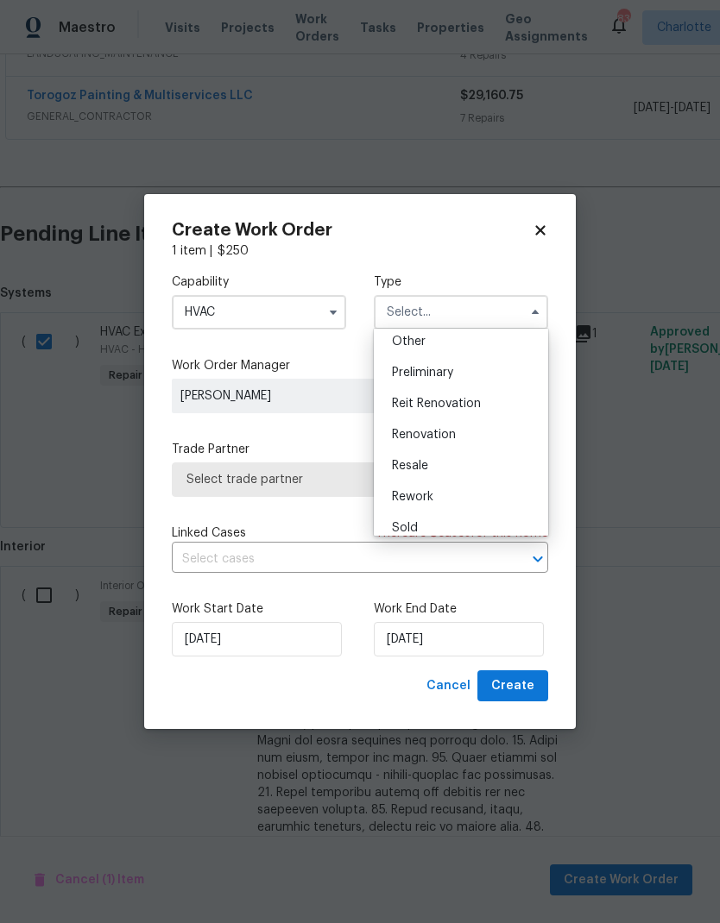
scroll to position [350, 0]
click at [484, 441] on div "Renovation" at bounding box center [461, 434] width 166 height 31
type input "Renovation"
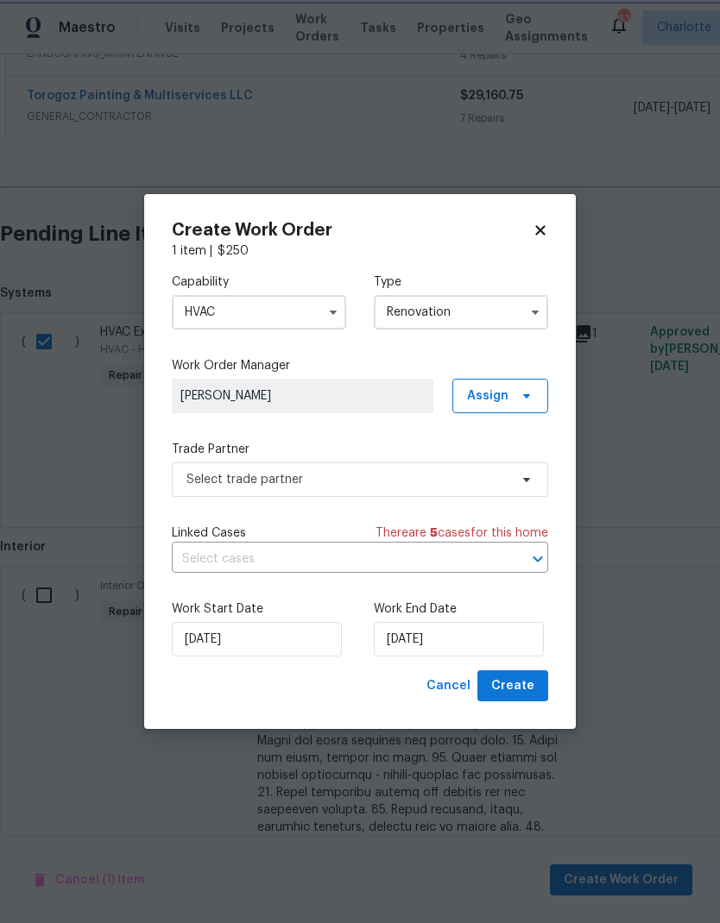
scroll to position [0, 0]
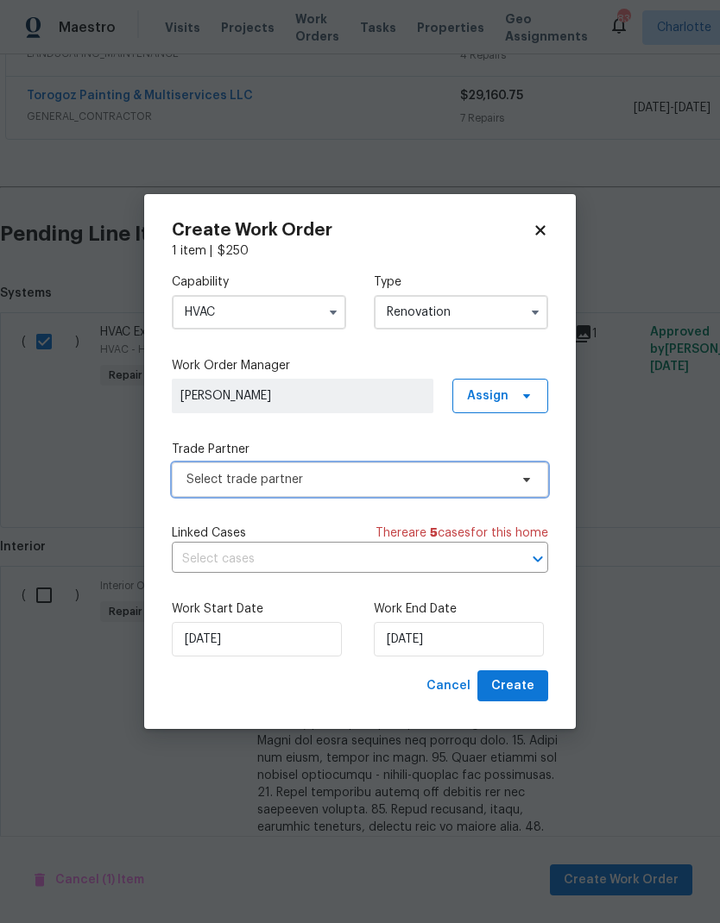
click at [349, 471] on span "Select trade partner" at bounding box center [347, 479] width 322 height 17
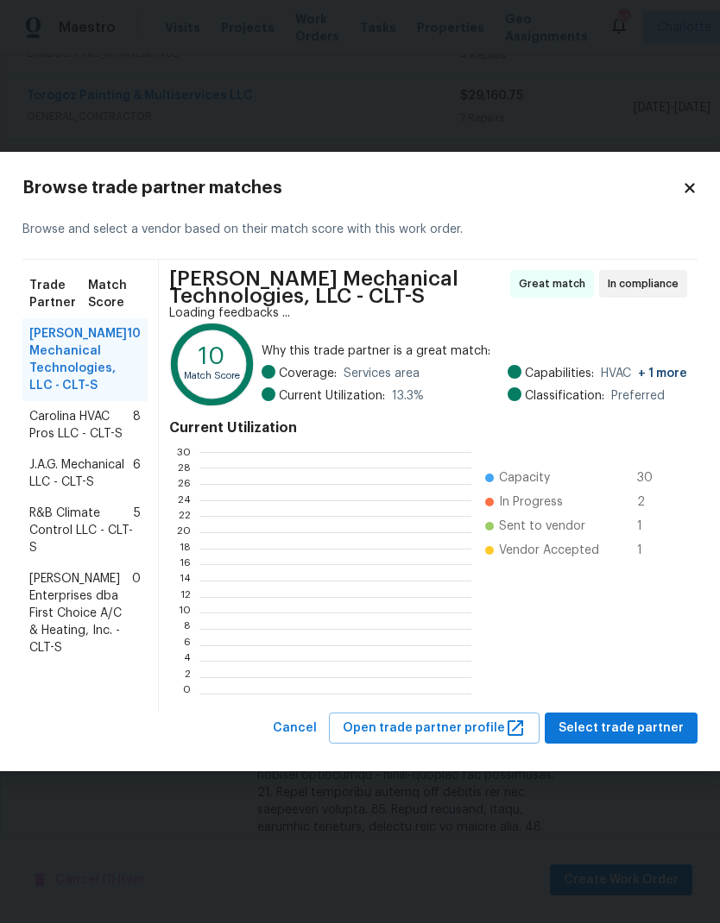
scroll to position [2, 2]
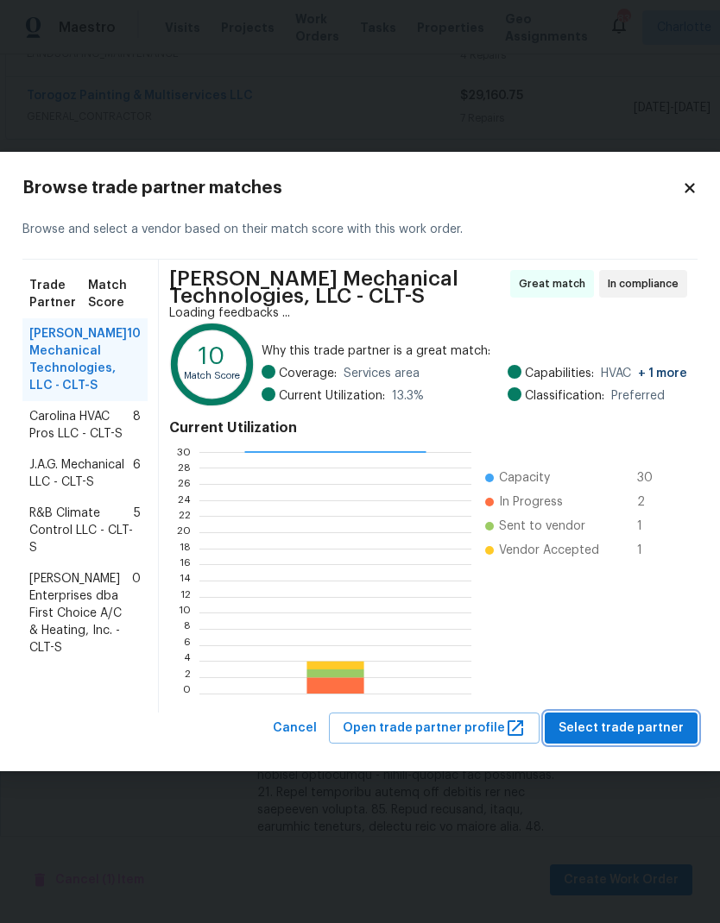
click at [632, 720] on span "Select trade partner" at bounding box center [620, 729] width 125 height 22
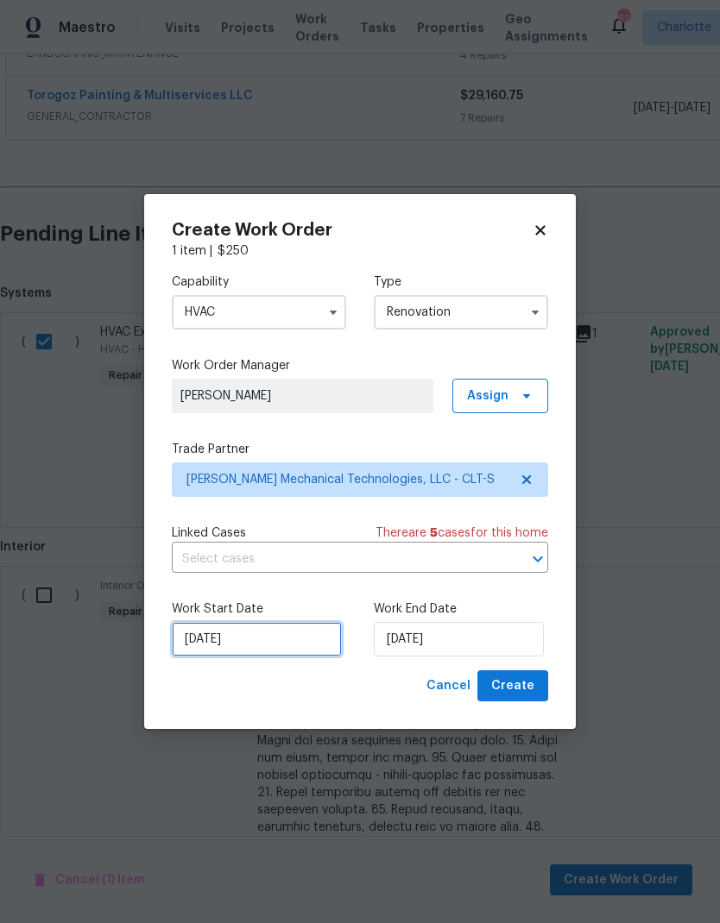
click at [265, 631] on input "8/11/2025" at bounding box center [257, 639] width 170 height 35
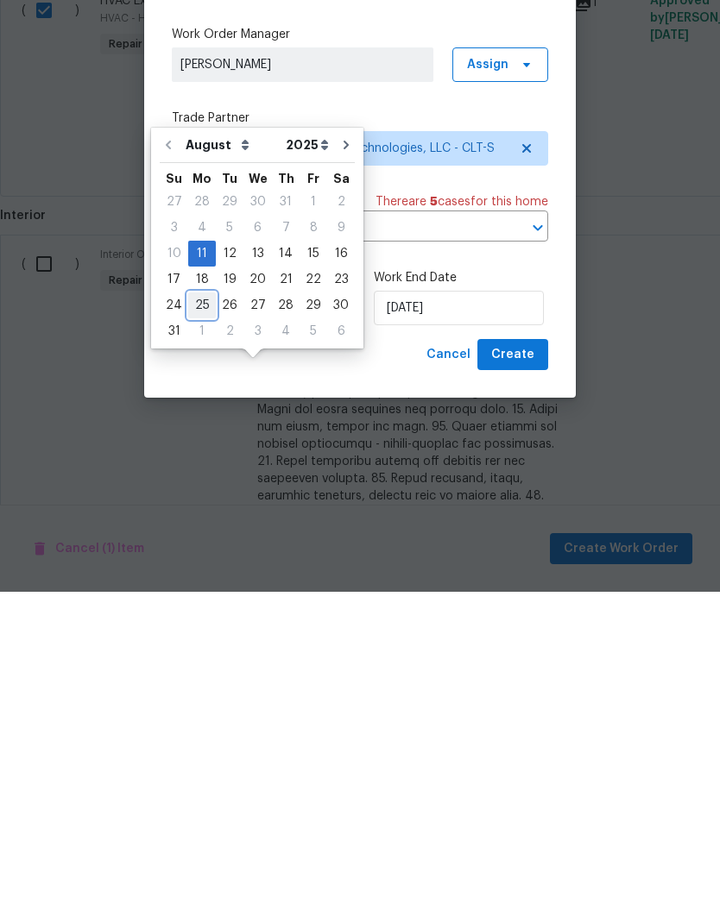
click at [200, 625] on div "25" at bounding box center [202, 637] width 28 height 24
type input "8/25/2025"
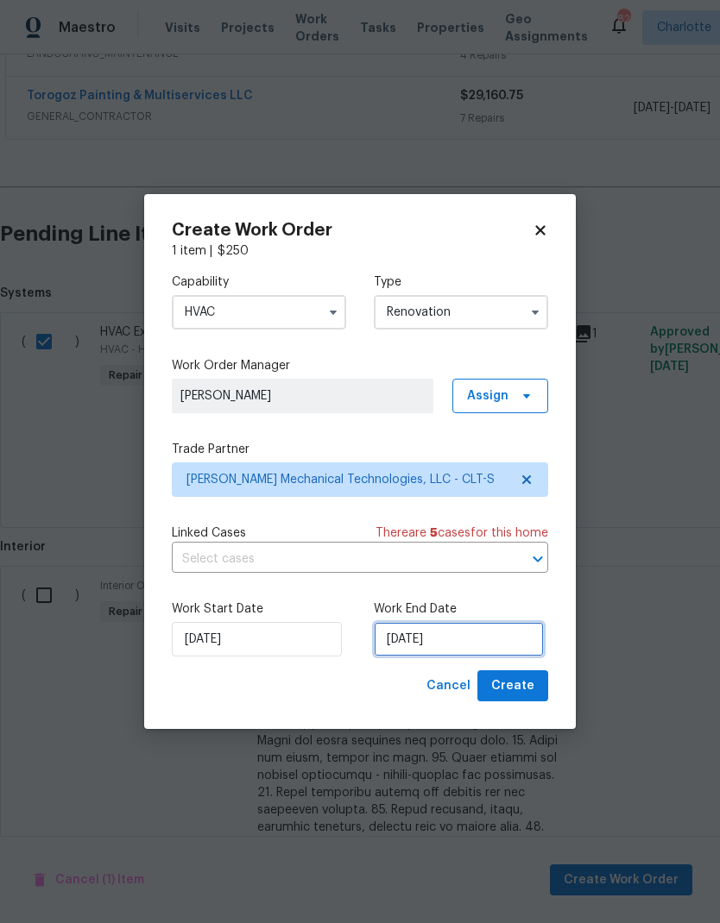
click at [434, 641] on input "8/25/2025" at bounding box center [459, 639] width 170 height 35
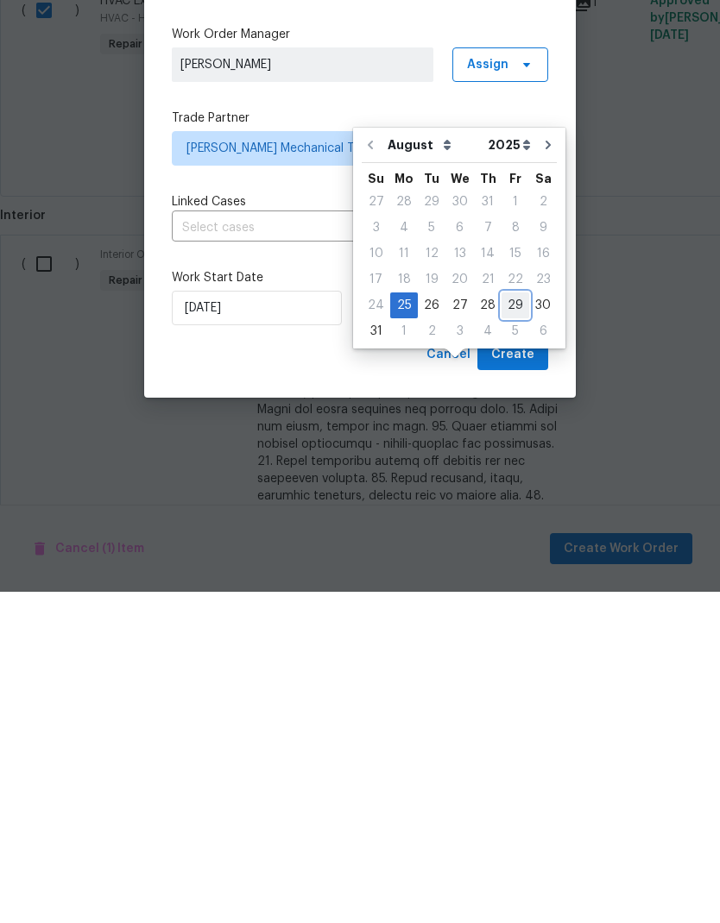
click at [507, 625] on div "29" at bounding box center [515, 637] width 28 height 24
type input "8/29/2025"
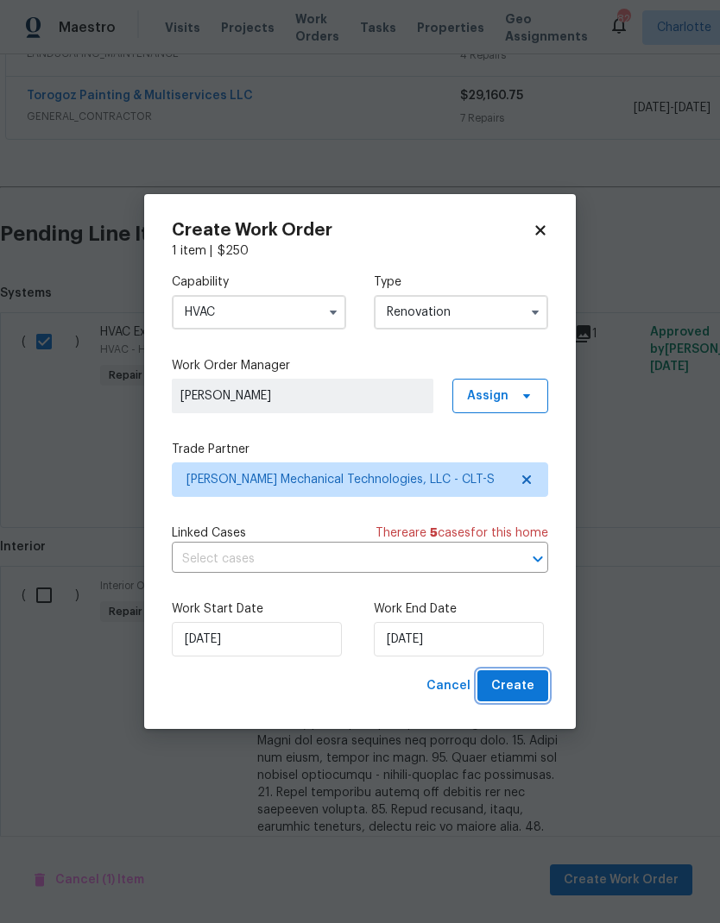
click at [515, 699] on button "Create" at bounding box center [512, 687] width 71 height 32
